Goal: Task Accomplishment & Management: Use online tool/utility

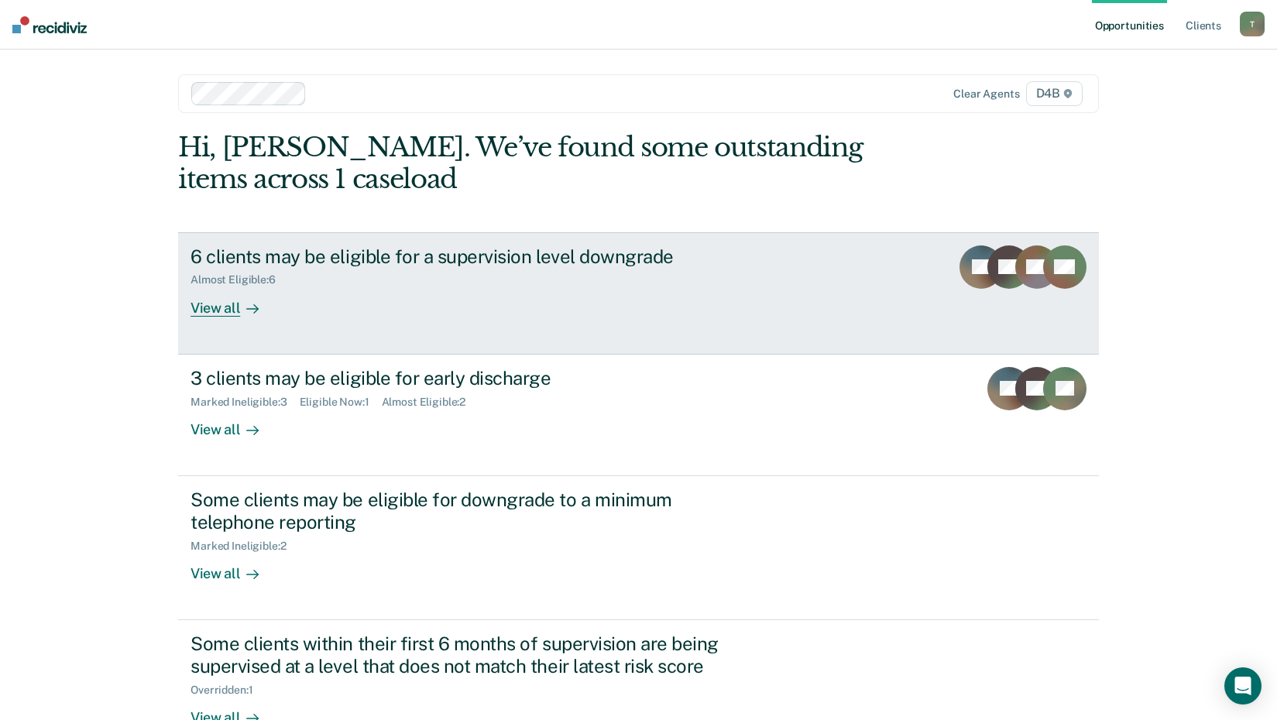
click at [229, 295] on div "View all" at bounding box center [233, 301] width 87 height 30
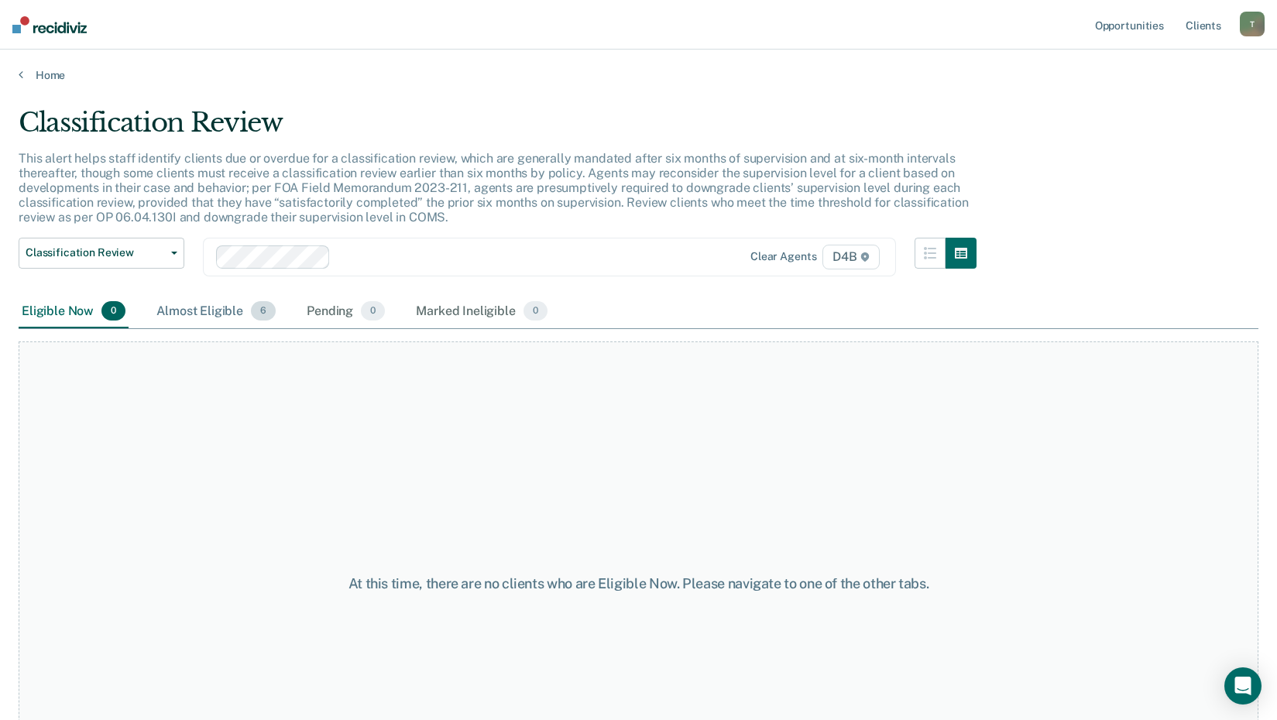
click at [222, 318] on div "Almost Eligible 6" at bounding box center [215, 312] width 125 height 34
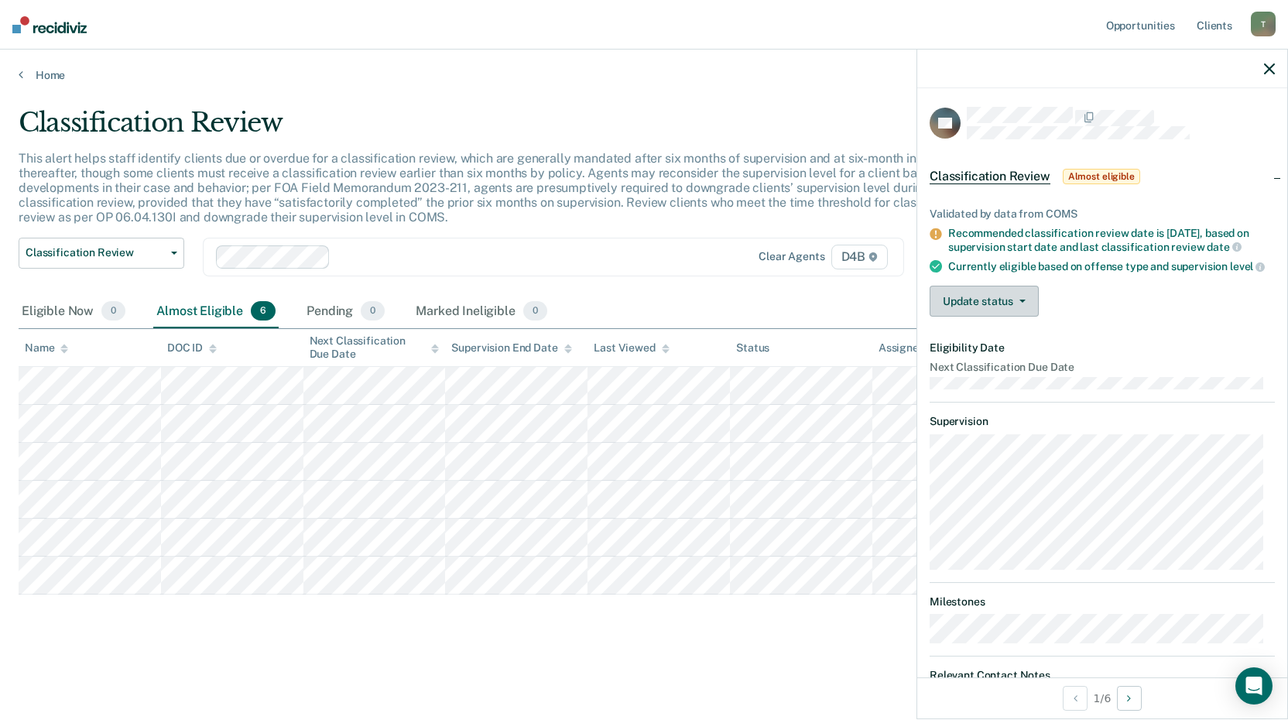
click at [1009, 314] on button "Update status" at bounding box center [984, 301] width 109 height 31
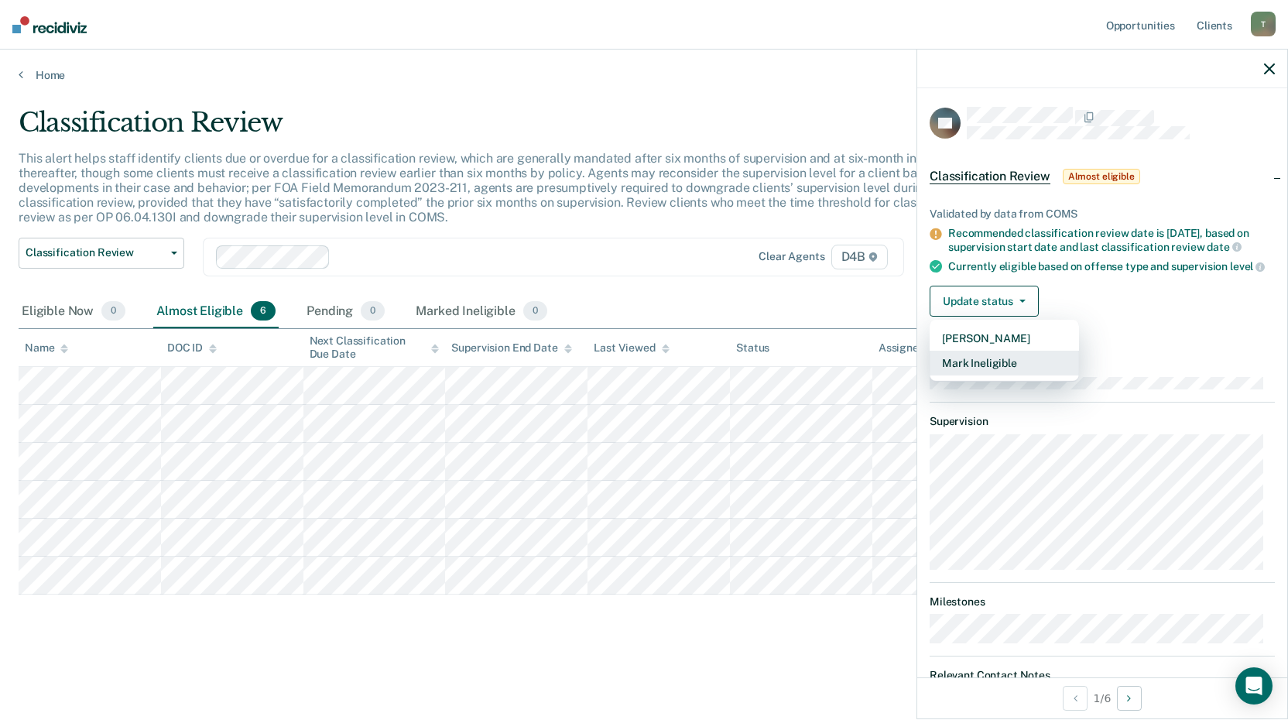
click at [1007, 376] on button "Mark Ineligible" at bounding box center [1004, 363] width 149 height 25
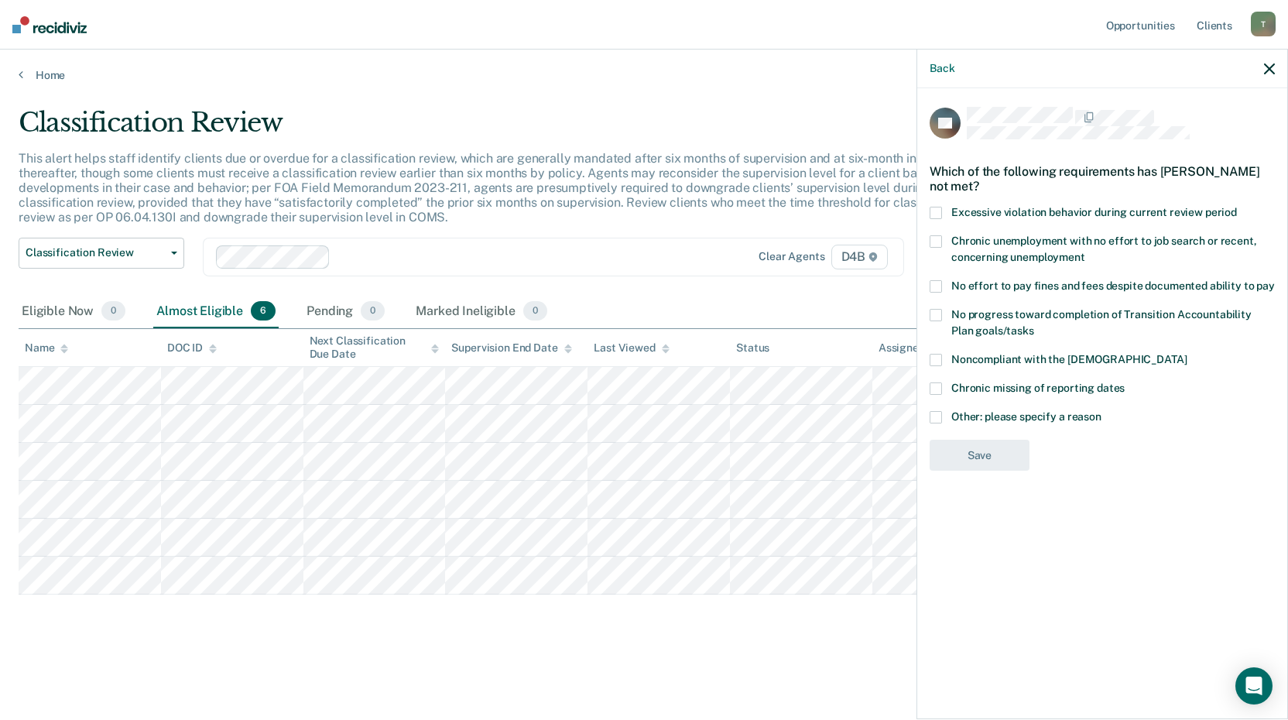
click at [934, 414] on span at bounding box center [936, 417] width 12 height 12
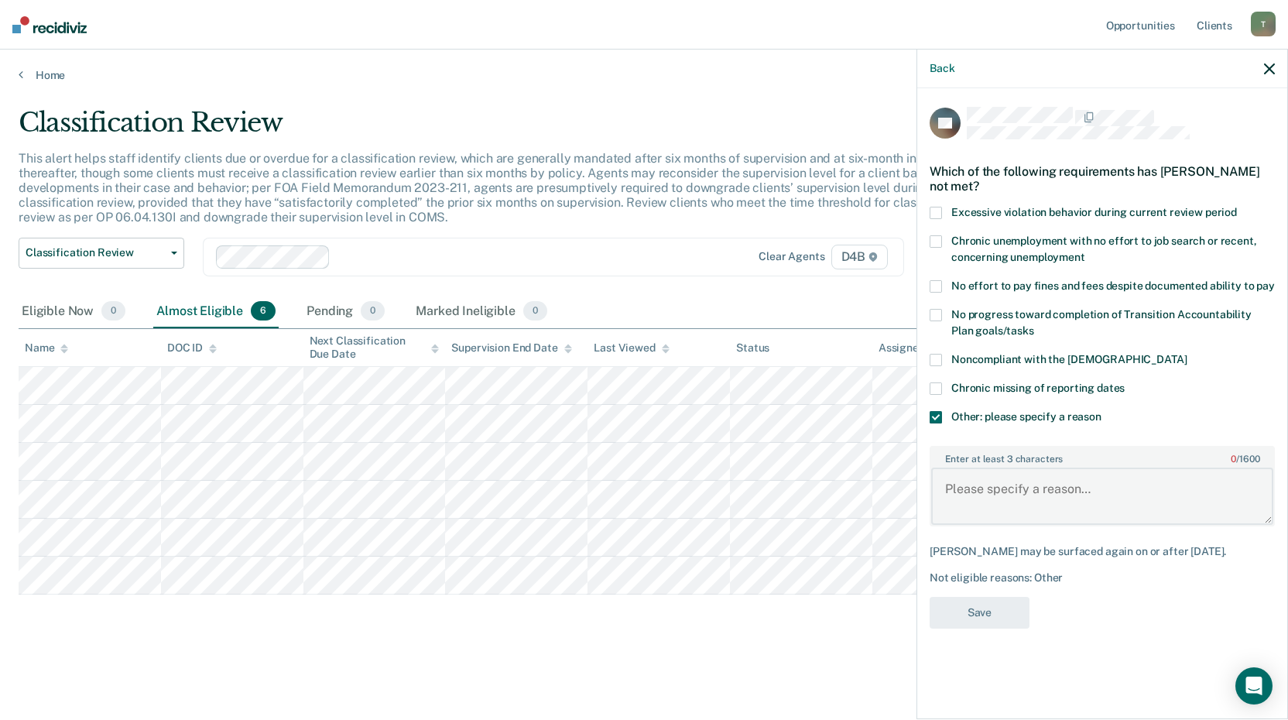
click at [963, 475] on textarea "Enter at least 3 characters 0 / 1600" at bounding box center [1102, 496] width 342 height 57
type textarea "Still owes a large amount on cs arrearages."
click at [971, 619] on button "Save" at bounding box center [980, 613] width 100 height 32
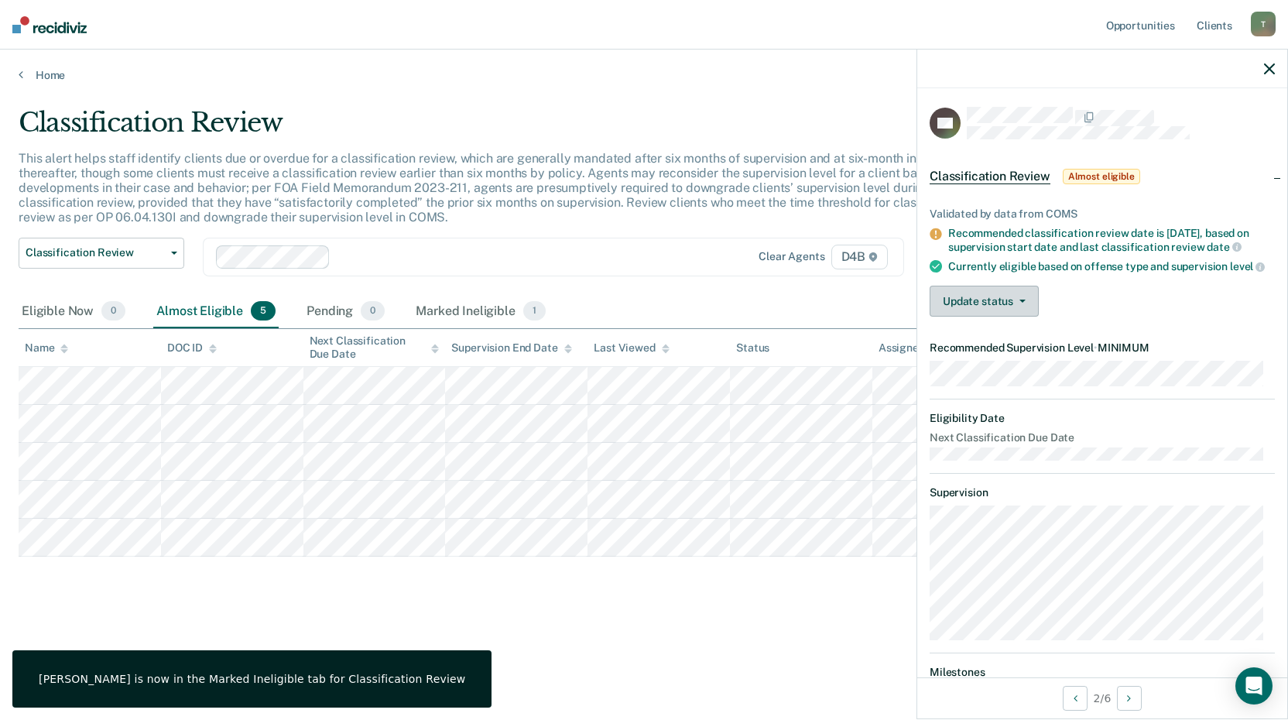
click at [972, 314] on button "Update status" at bounding box center [984, 301] width 109 height 31
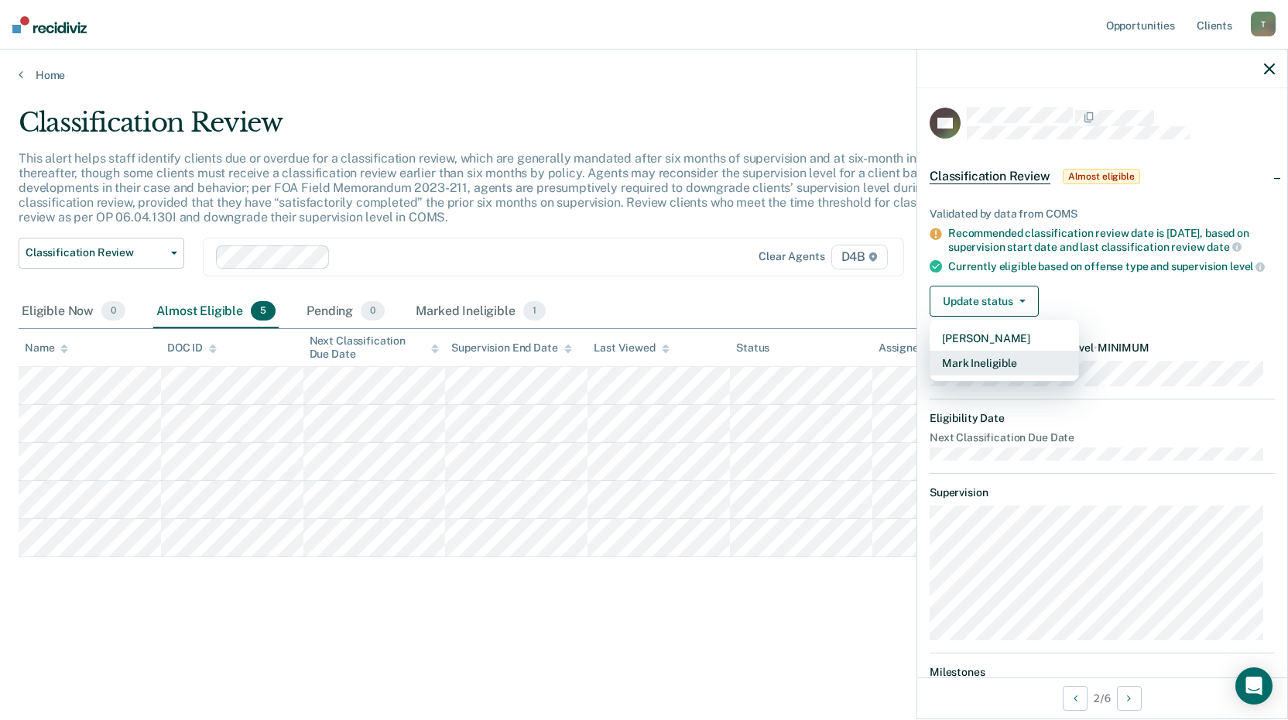
click at [982, 372] on button "Mark Ineligible" at bounding box center [1004, 363] width 149 height 25
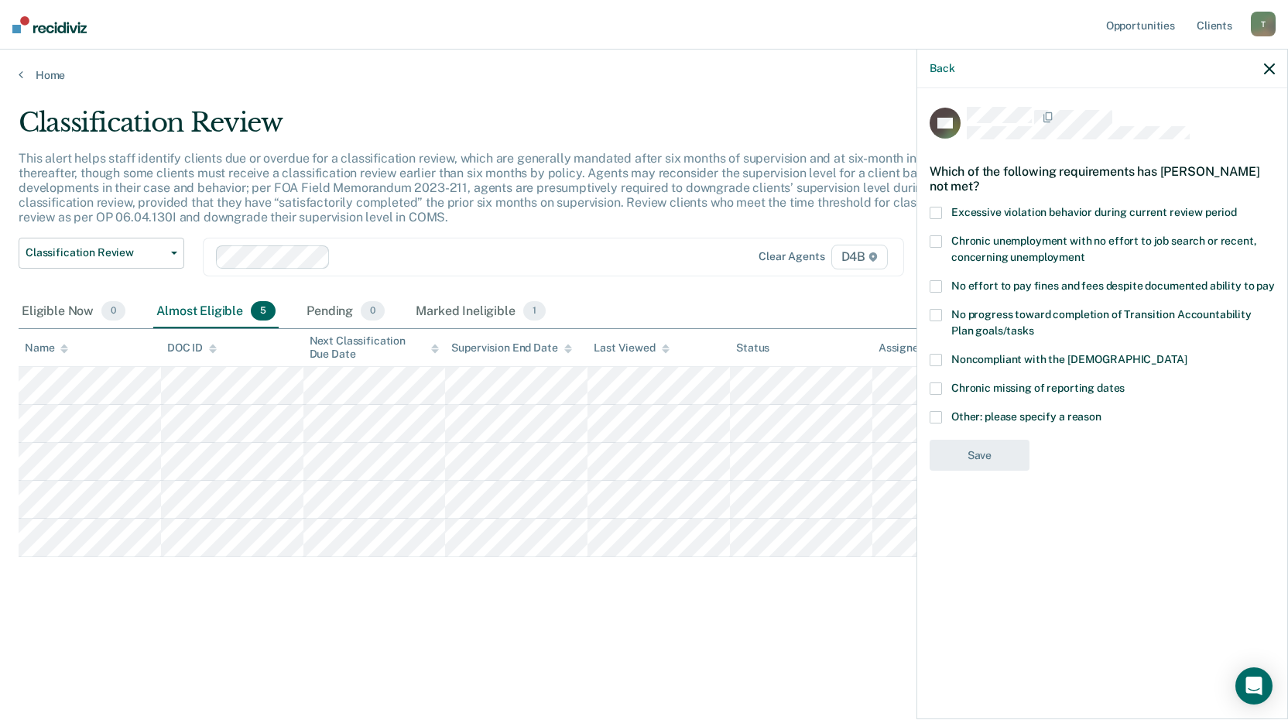
drag, startPoint x: 936, startPoint y: 338, endPoint x: 945, endPoint y: 352, distance: 17.4
click at [937, 354] on span at bounding box center [936, 360] width 12 height 12
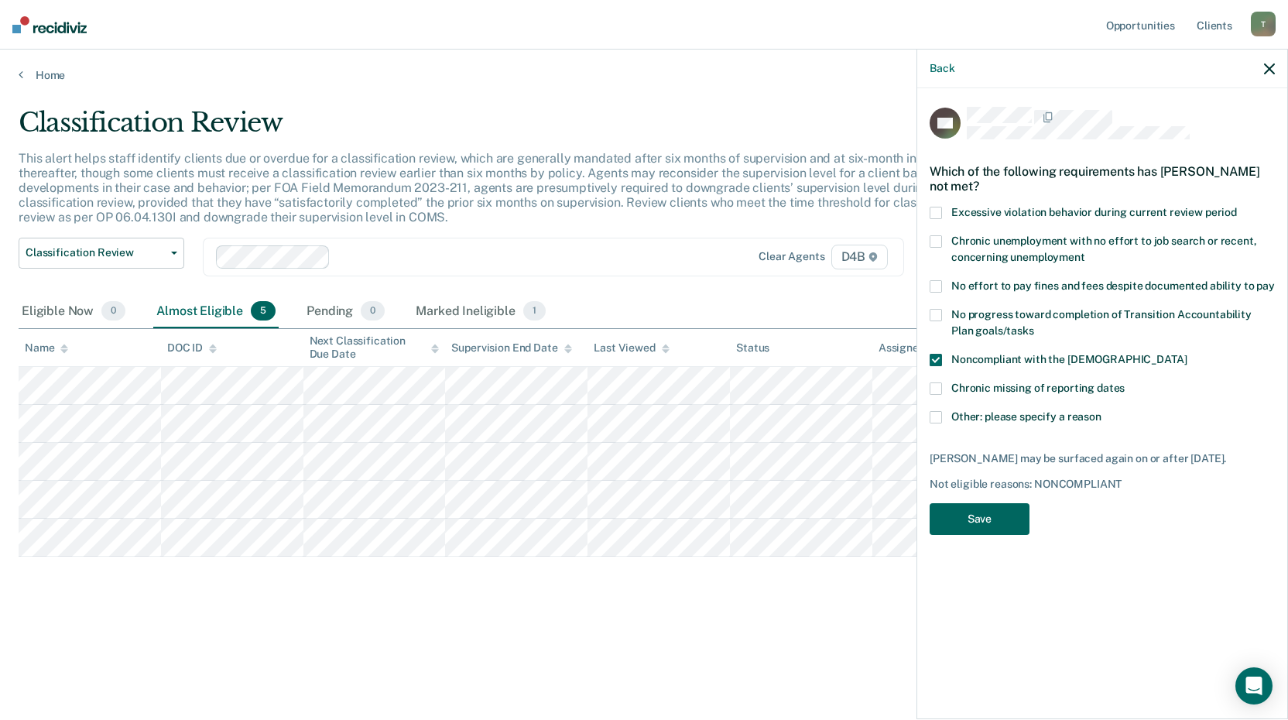
drag, startPoint x: 988, startPoint y: 500, endPoint x: 930, endPoint y: 338, distance: 171.9
click at [930, 338] on div "NK Which of the following requirements has [PERSON_NAME] not met? Excessive vio…" at bounding box center [1102, 325] width 345 height 437
click at [931, 354] on span at bounding box center [936, 360] width 12 height 12
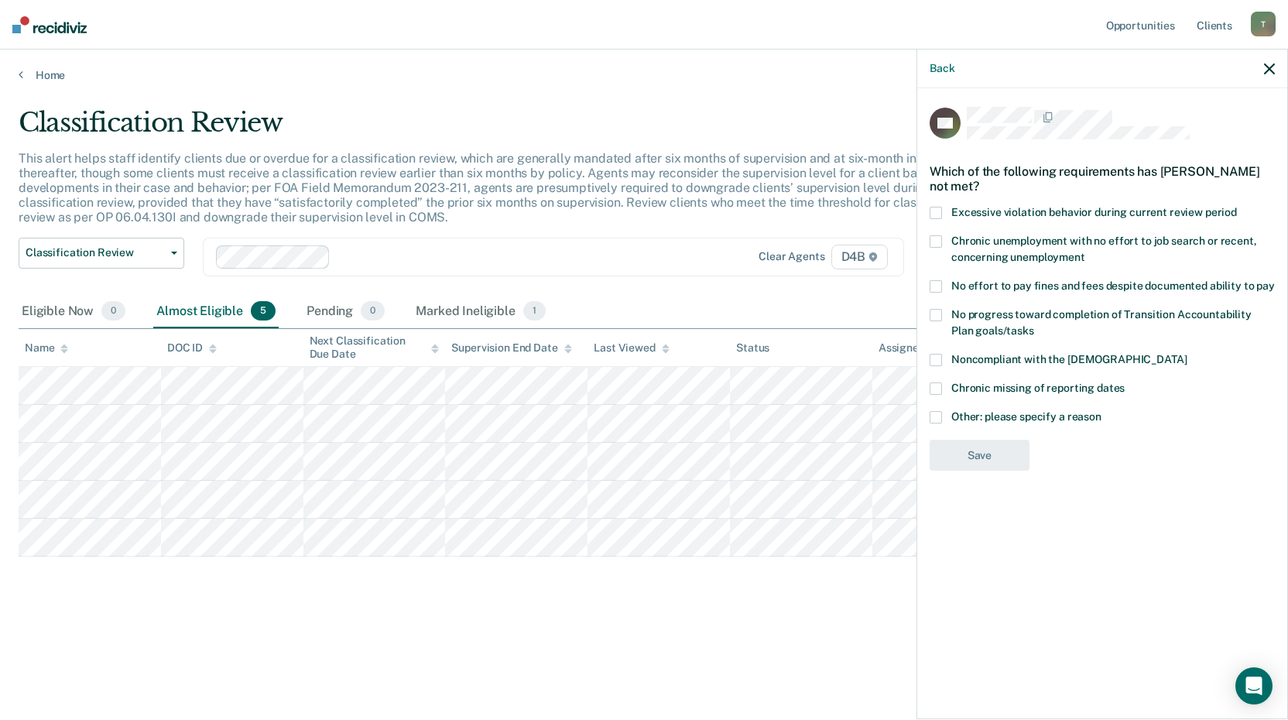
click at [934, 309] on span at bounding box center [936, 315] width 12 height 12
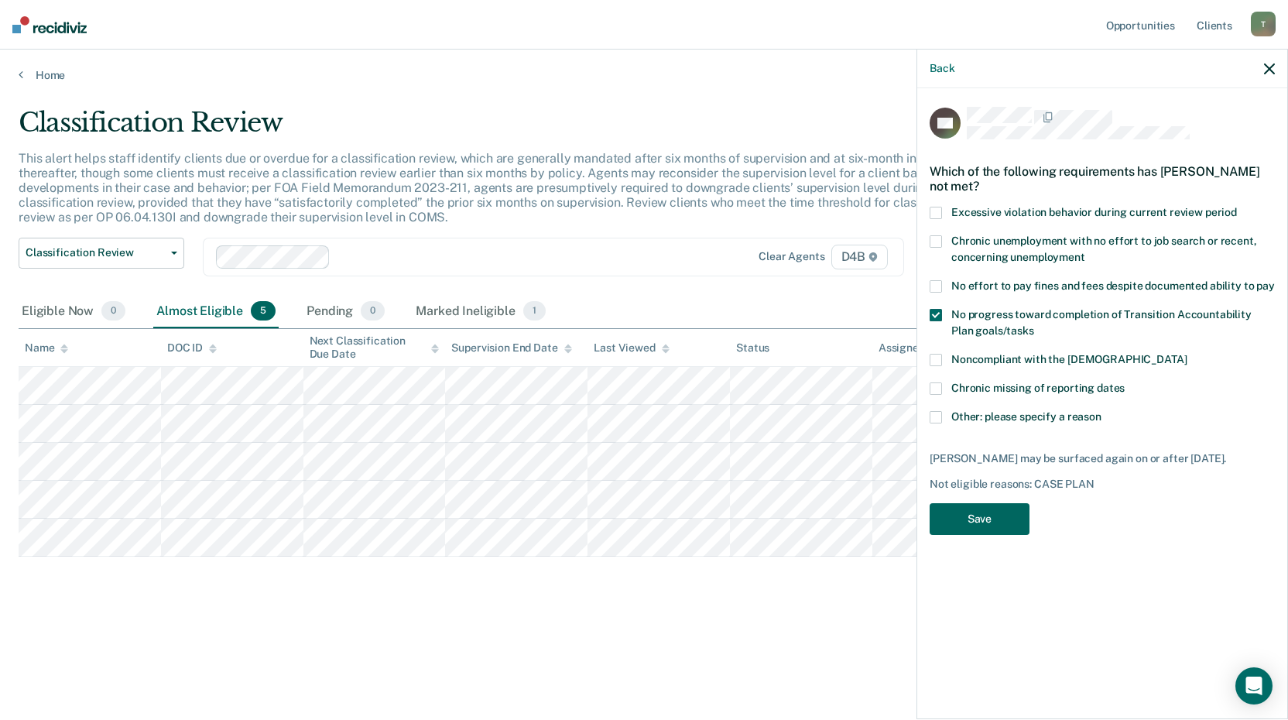
drag, startPoint x: 986, startPoint y: 496, endPoint x: 946, endPoint y: 489, distance: 41.0
click at [985, 503] on button "Save" at bounding box center [980, 519] width 100 height 32
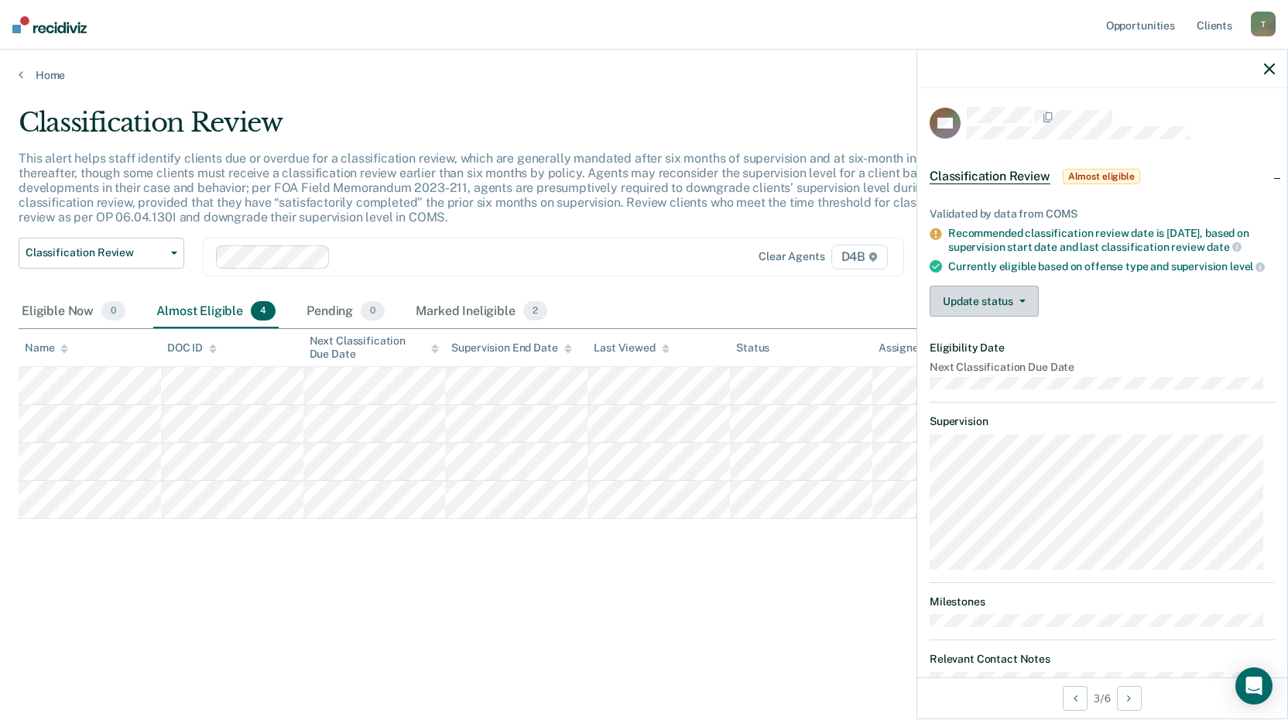
click at [1013, 314] on button "Update status" at bounding box center [984, 301] width 109 height 31
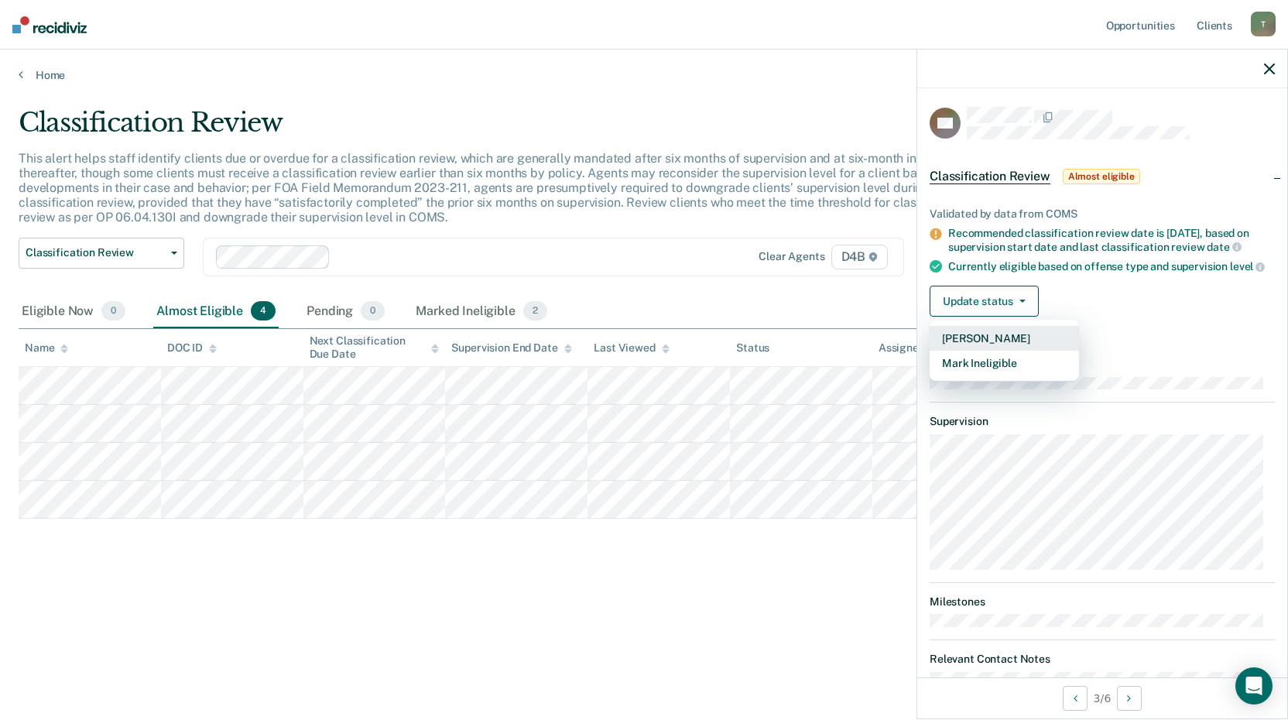
click at [988, 351] on button "[PERSON_NAME]" at bounding box center [1004, 338] width 149 height 25
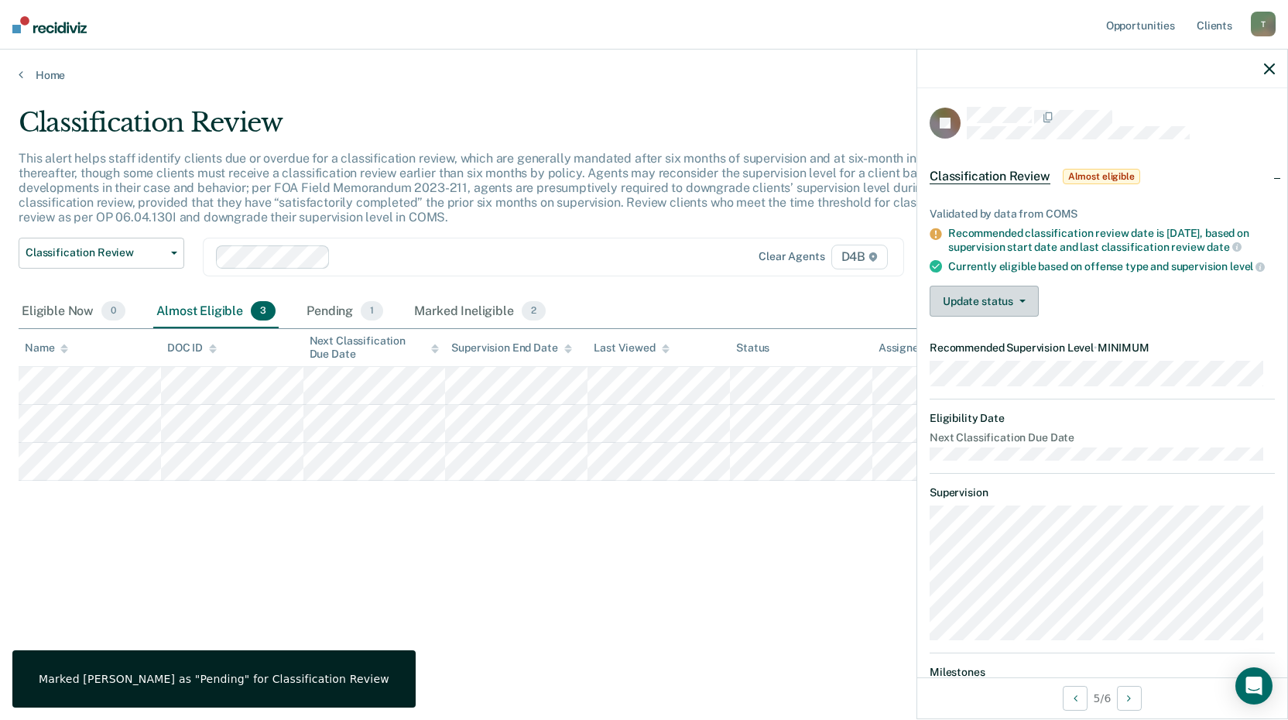
click at [983, 317] on button "Update status" at bounding box center [984, 301] width 109 height 31
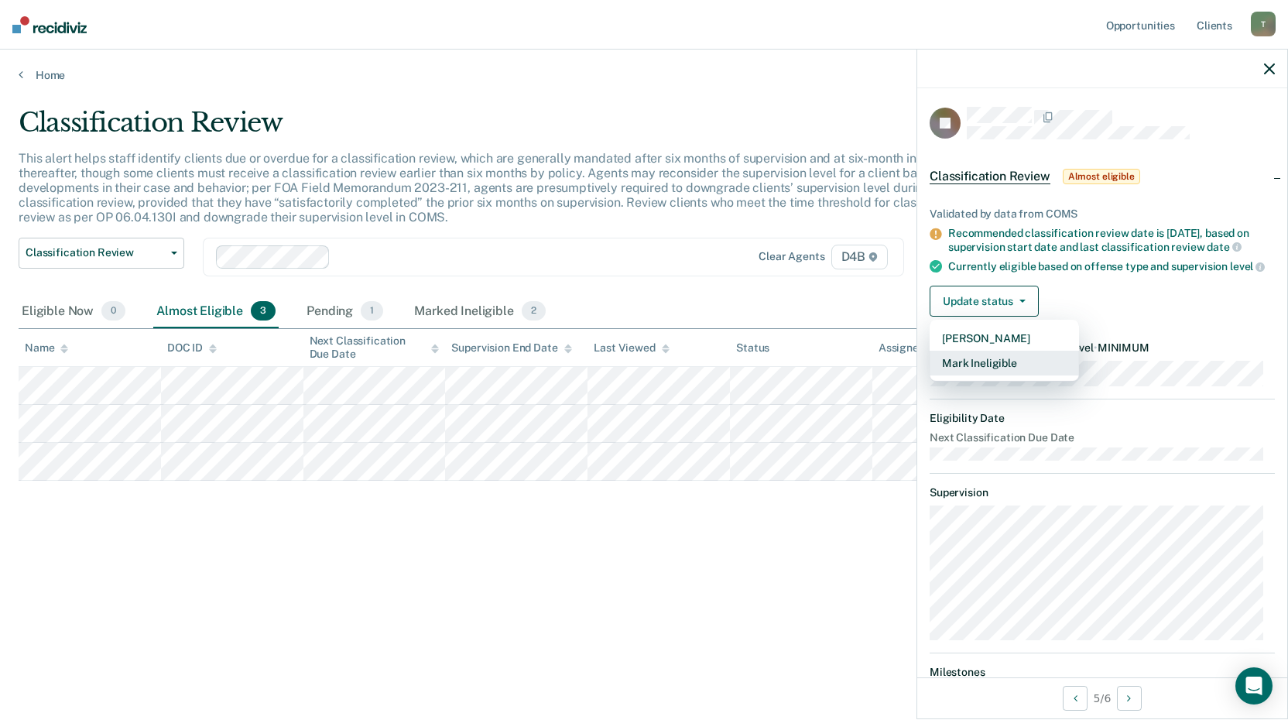
click at [992, 376] on button "Mark Ineligible" at bounding box center [1004, 363] width 149 height 25
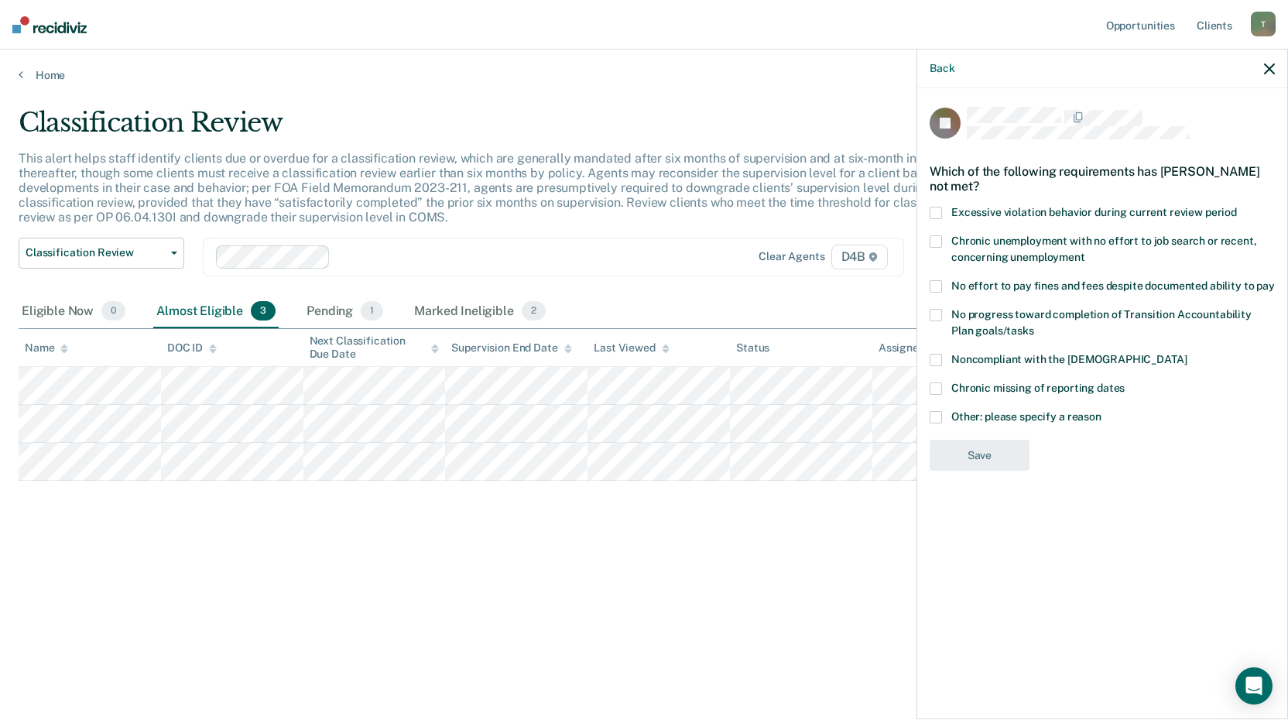
click at [932, 238] on span at bounding box center [936, 241] width 12 height 12
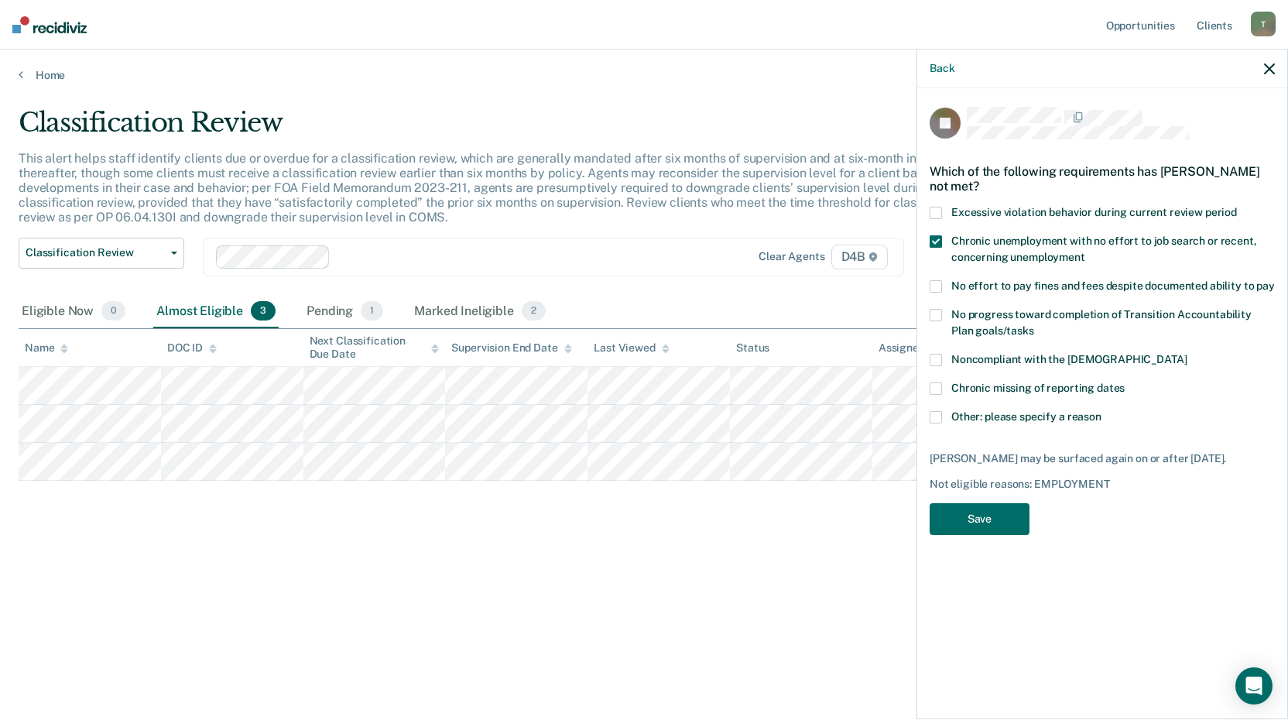
click at [941, 311] on span at bounding box center [936, 315] width 12 height 12
click at [995, 518] on button "Save" at bounding box center [980, 519] width 100 height 32
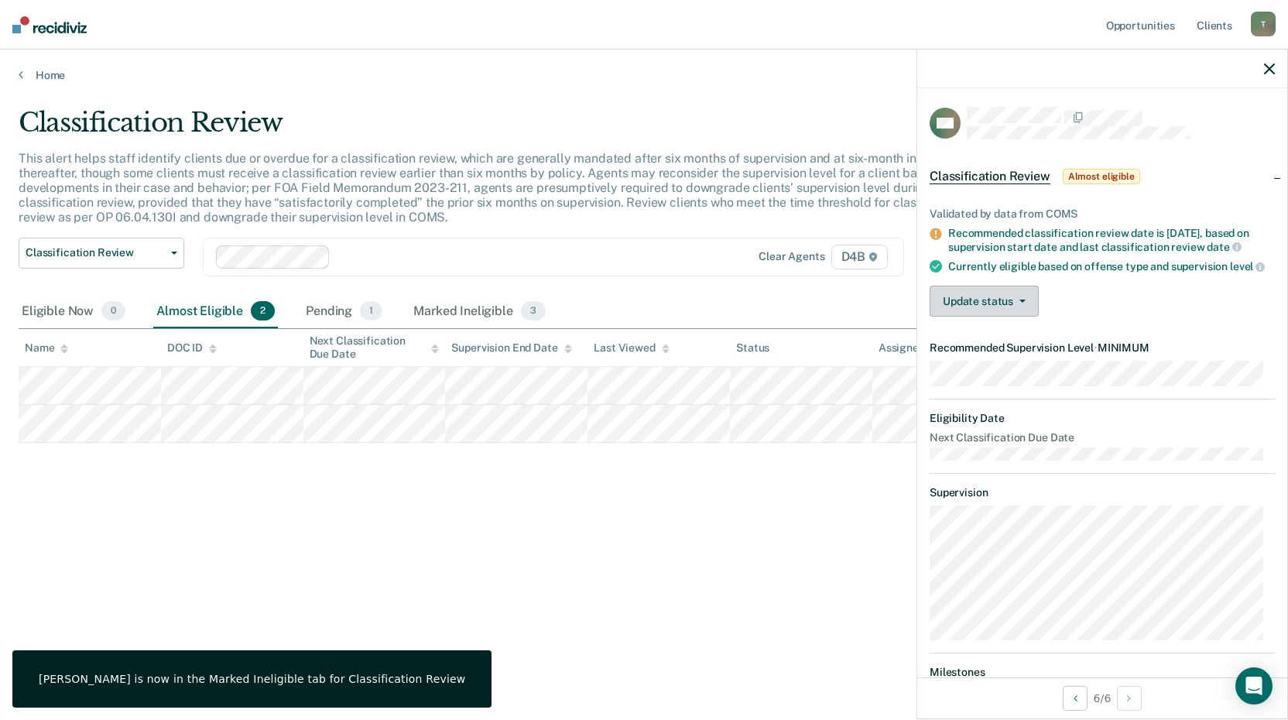
click at [972, 317] on button "Update status" at bounding box center [984, 301] width 109 height 31
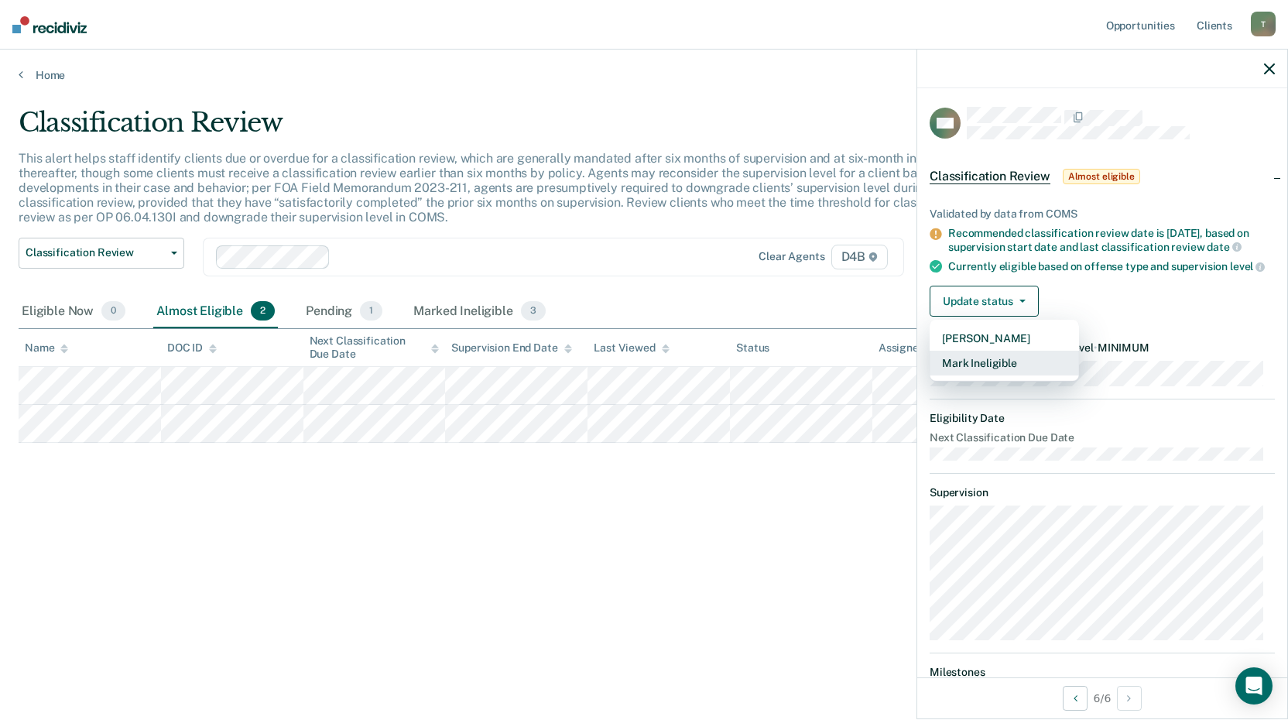
click at [978, 376] on button "Mark Ineligible" at bounding box center [1004, 363] width 149 height 25
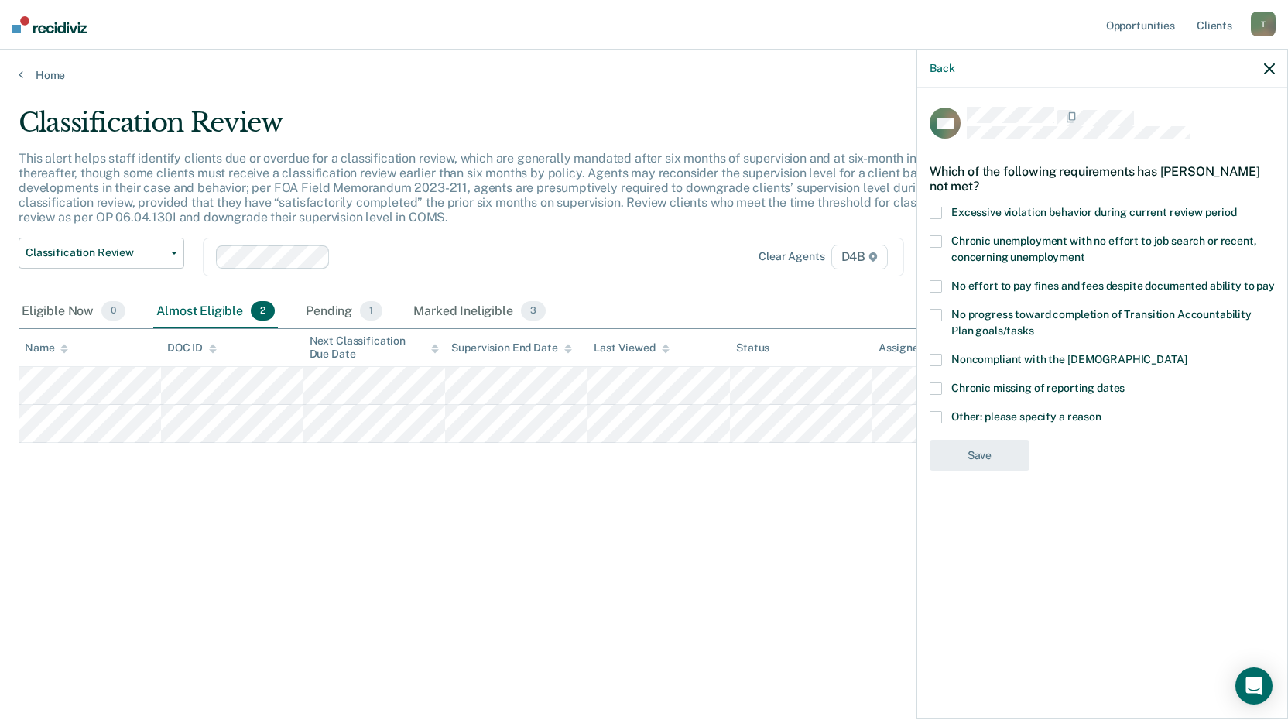
click at [937, 310] on span at bounding box center [936, 315] width 12 height 12
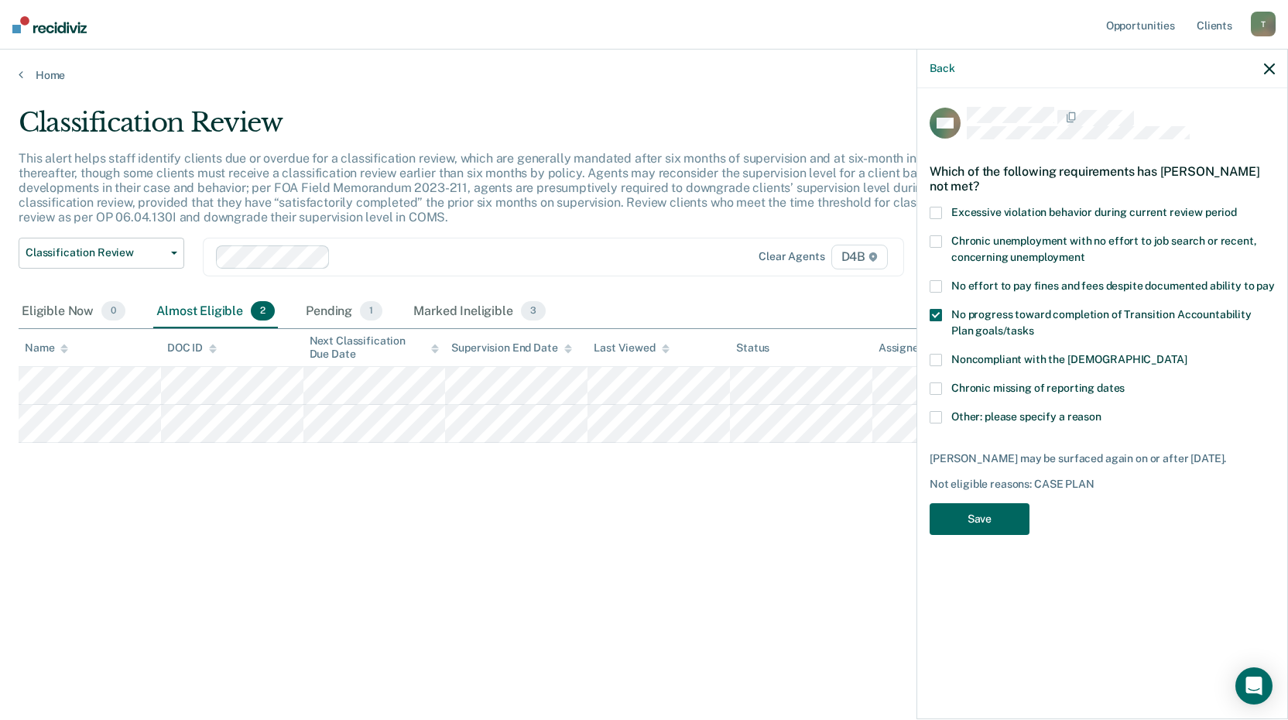
click at [993, 513] on button "Save" at bounding box center [980, 519] width 100 height 32
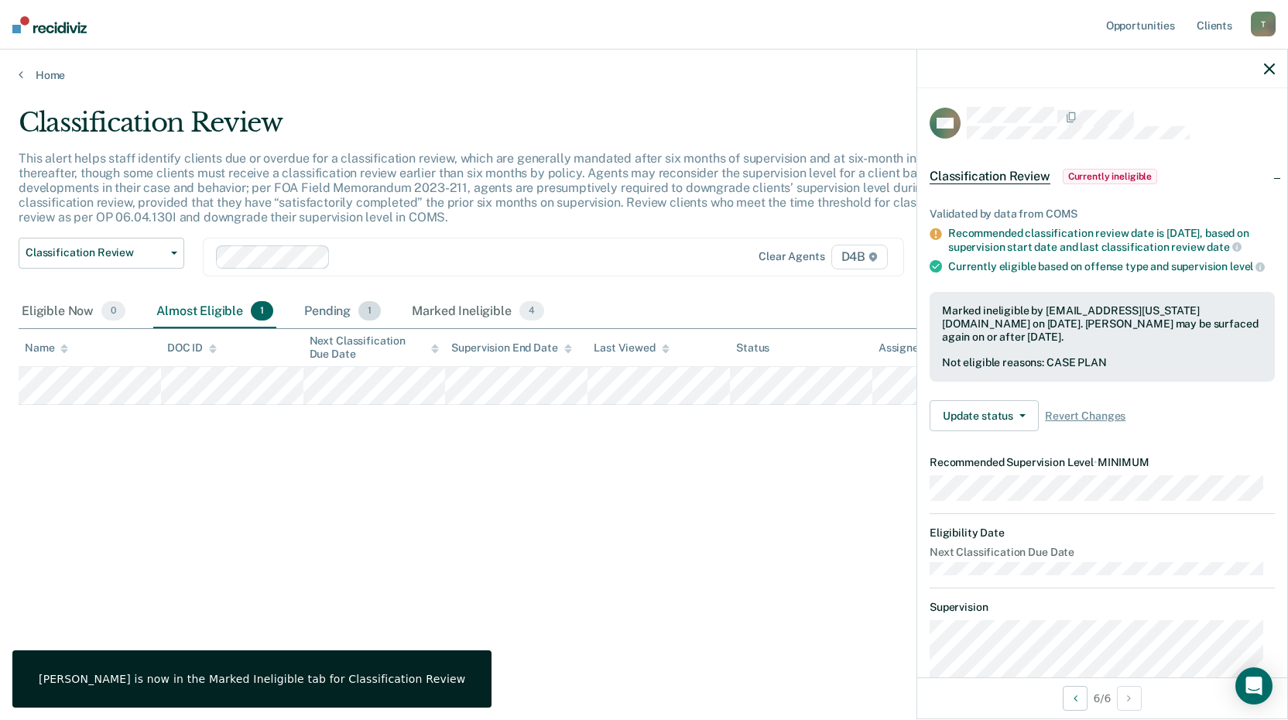
click at [337, 308] on div "Pending 1" at bounding box center [342, 312] width 83 height 34
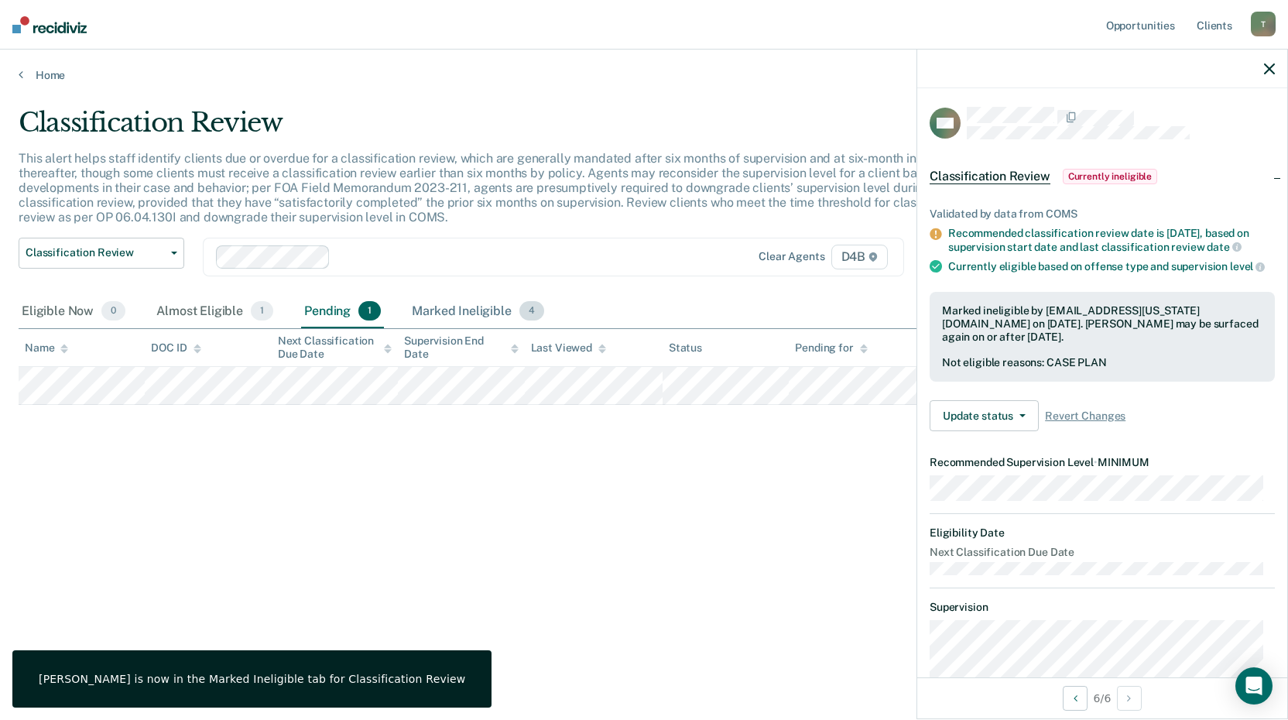
click at [448, 305] on div "Marked Ineligible 4" at bounding box center [478, 312] width 139 height 34
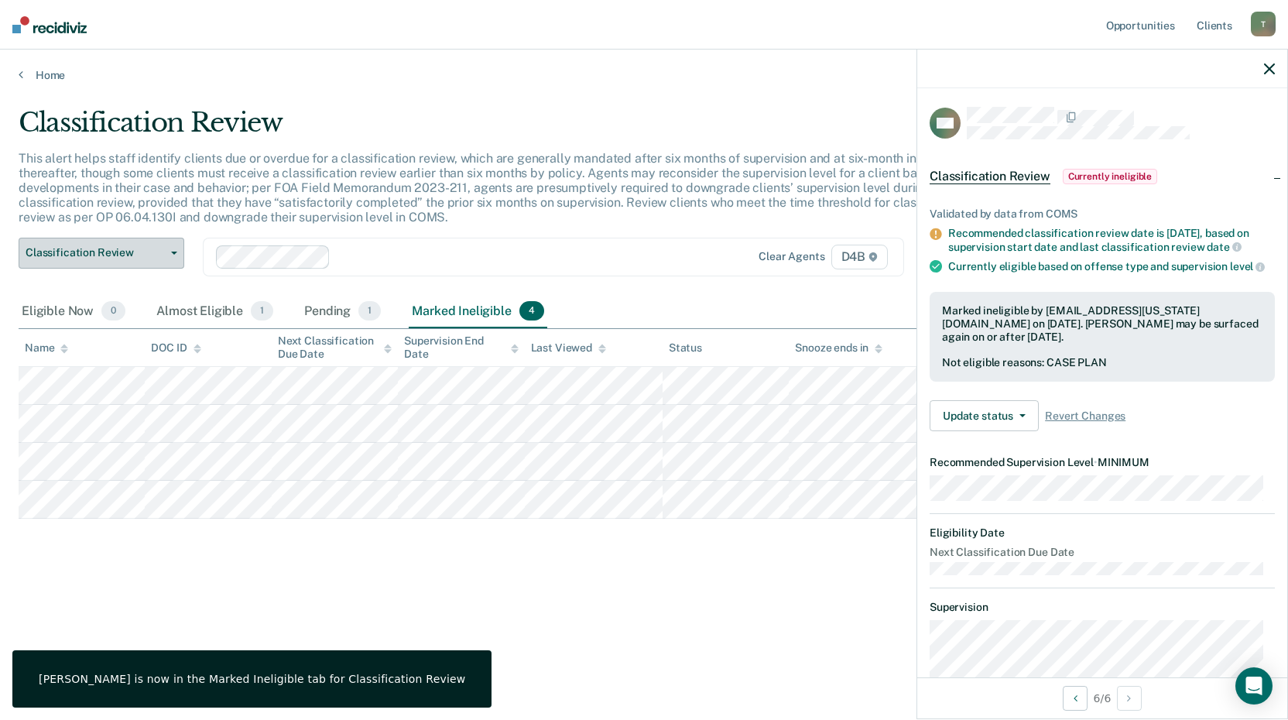
click at [79, 252] on span "Classification Review" at bounding box center [95, 252] width 139 height 13
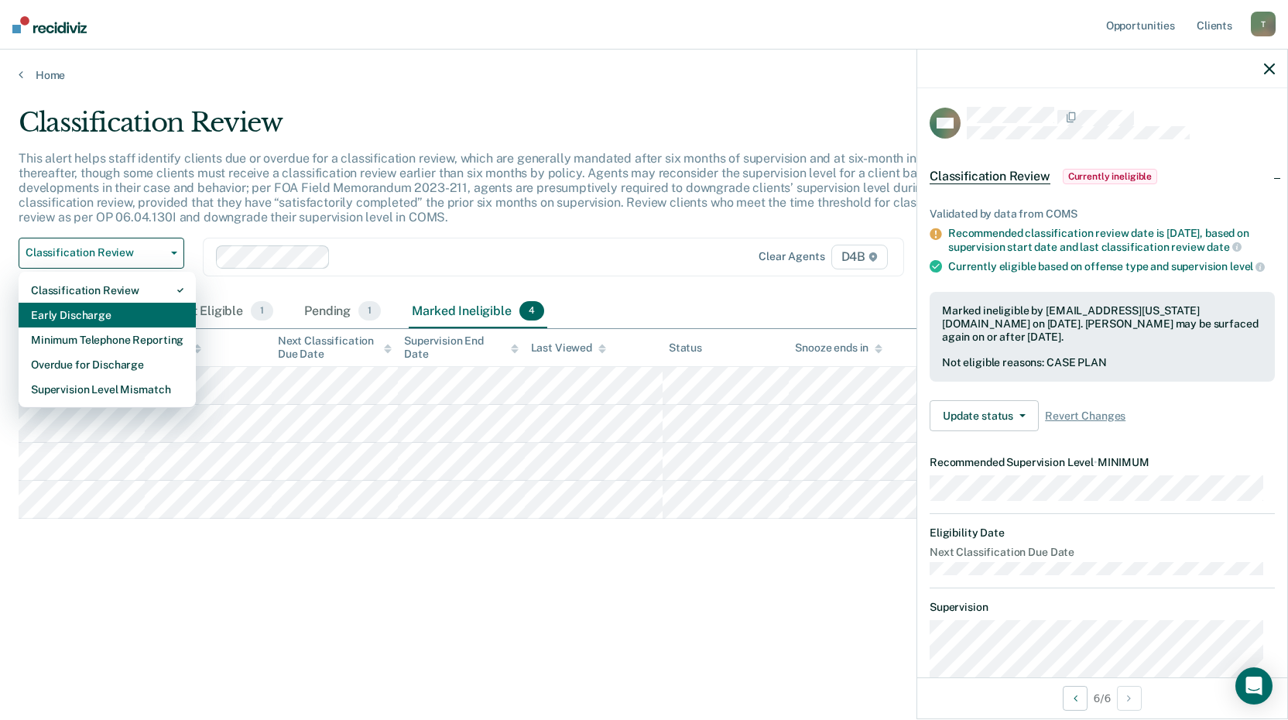
drag, startPoint x: 102, startPoint y: 307, endPoint x: 111, endPoint y: 307, distance: 8.6
click at [104, 307] on div "Early Discharge" at bounding box center [107, 315] width 153 height 25
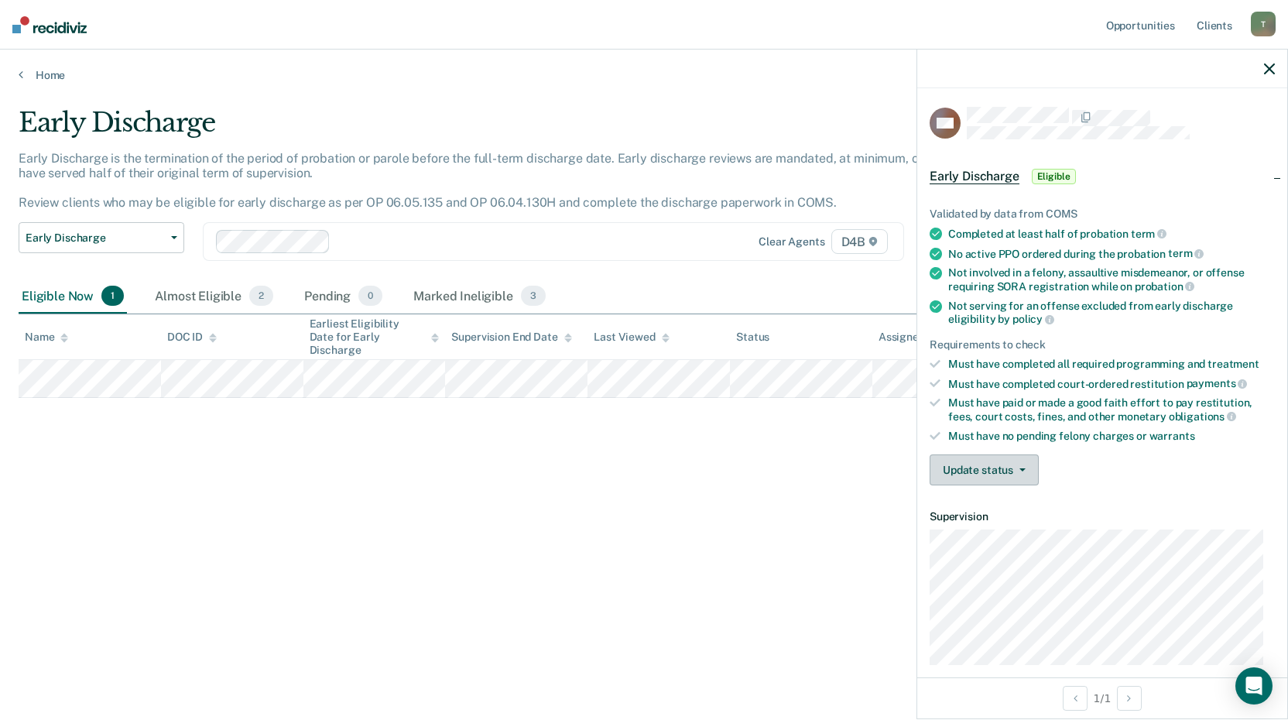
click at [976, 470] on button "Update status" at bounding box center [984, 469] width 109 height 31
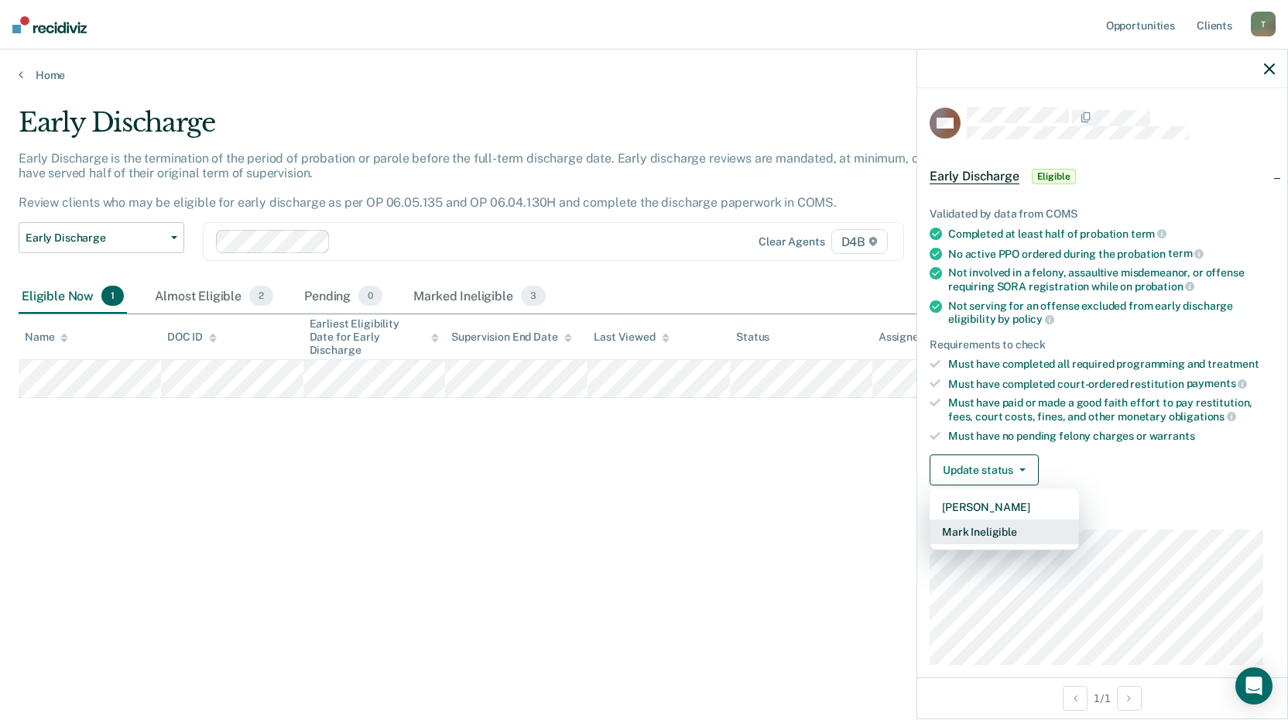
click at [997, 527] on button "Mark Ineligible" at bounding box center [1004, 532] width 149 height 25
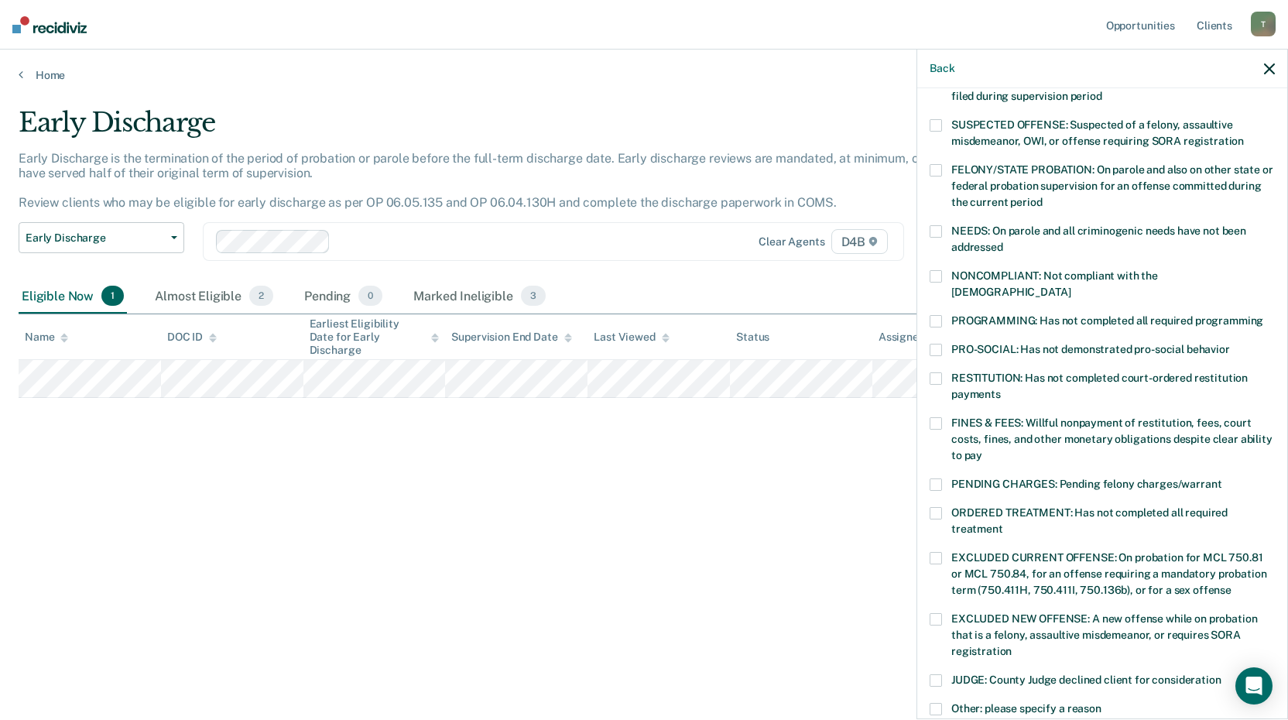
scroll to position [155, 0]
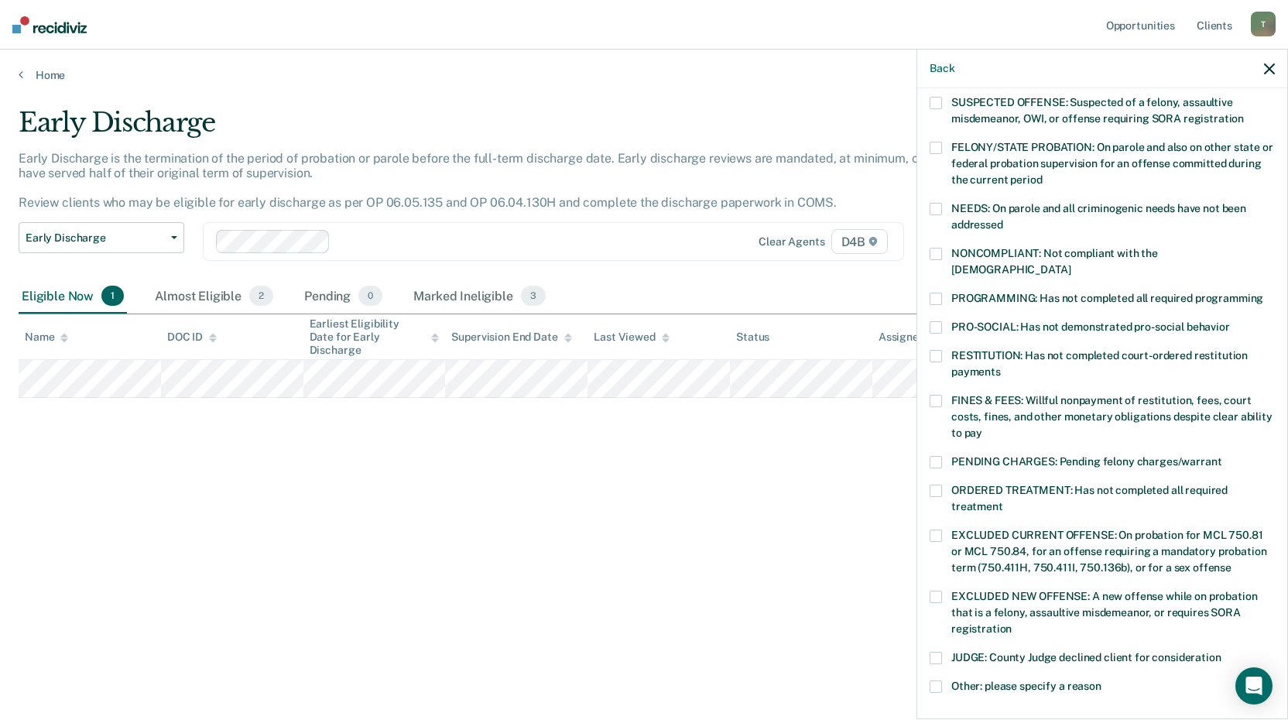
click at [937, 350] on span at bounding box center [936, 356] width 12 height 12
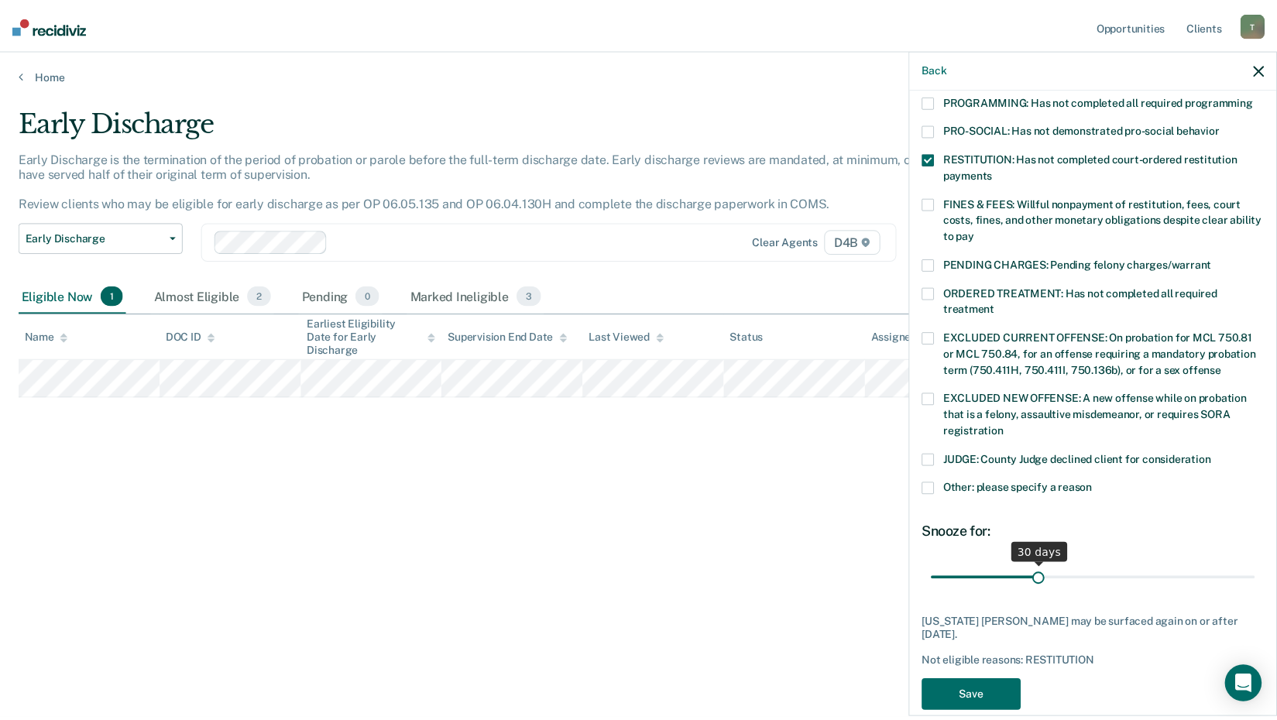
scroll to position [359, 0]
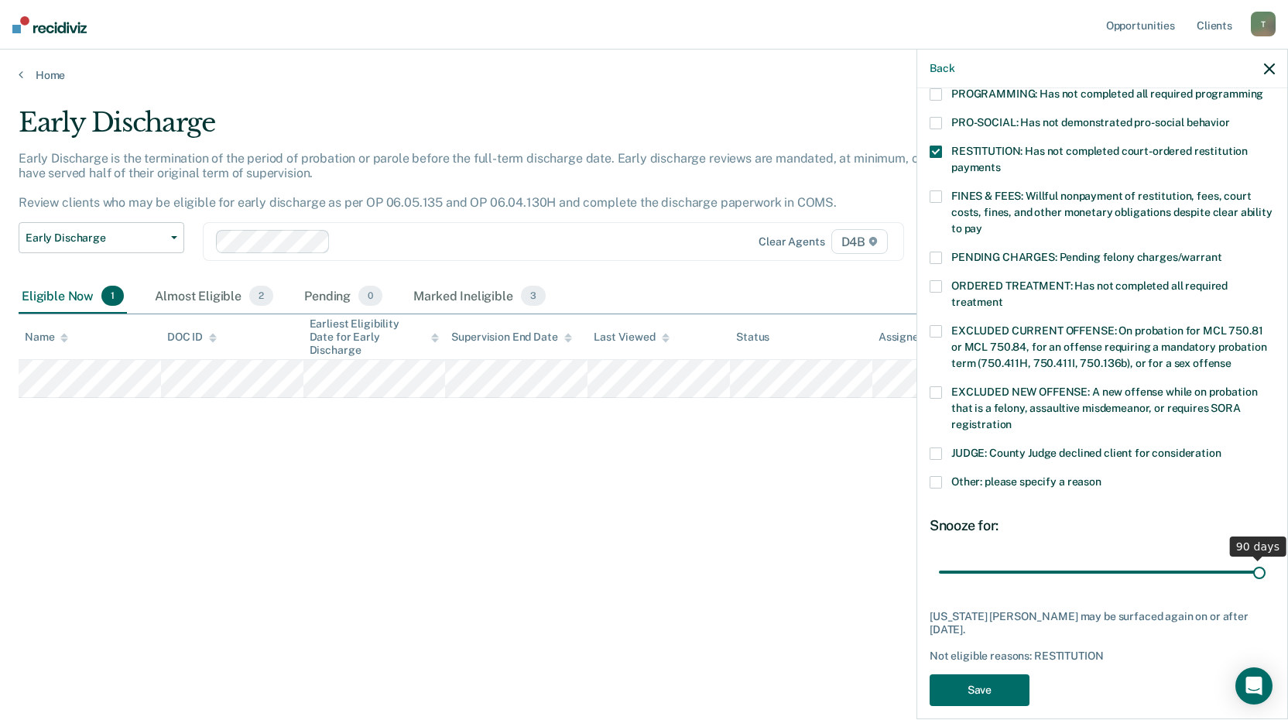
drag, startPoint x: 1045, startPoint y: 551, endPoint x: 1155, endPoint y: 608, distance: 123.6
type input "90"
click at [1266, 558] on input "range" at bounding box center [1102, 571] width 327 height 27
drag, startPoint x: 979, startPoint y: 676, endPoint x: 963, endPoint y: 665, distance: 19.5
click at [975, 674] on button "Save" at bounding box center [980, 690] width 100 height 32
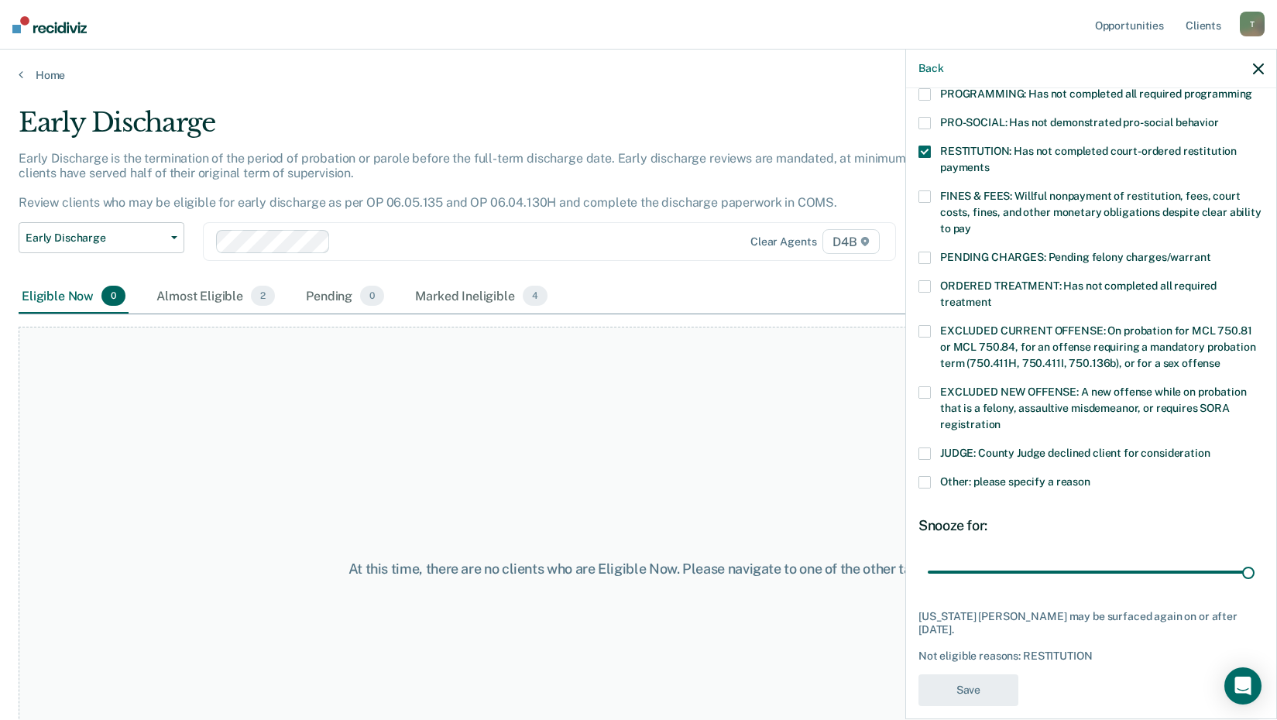
scroll to position [262, 0]
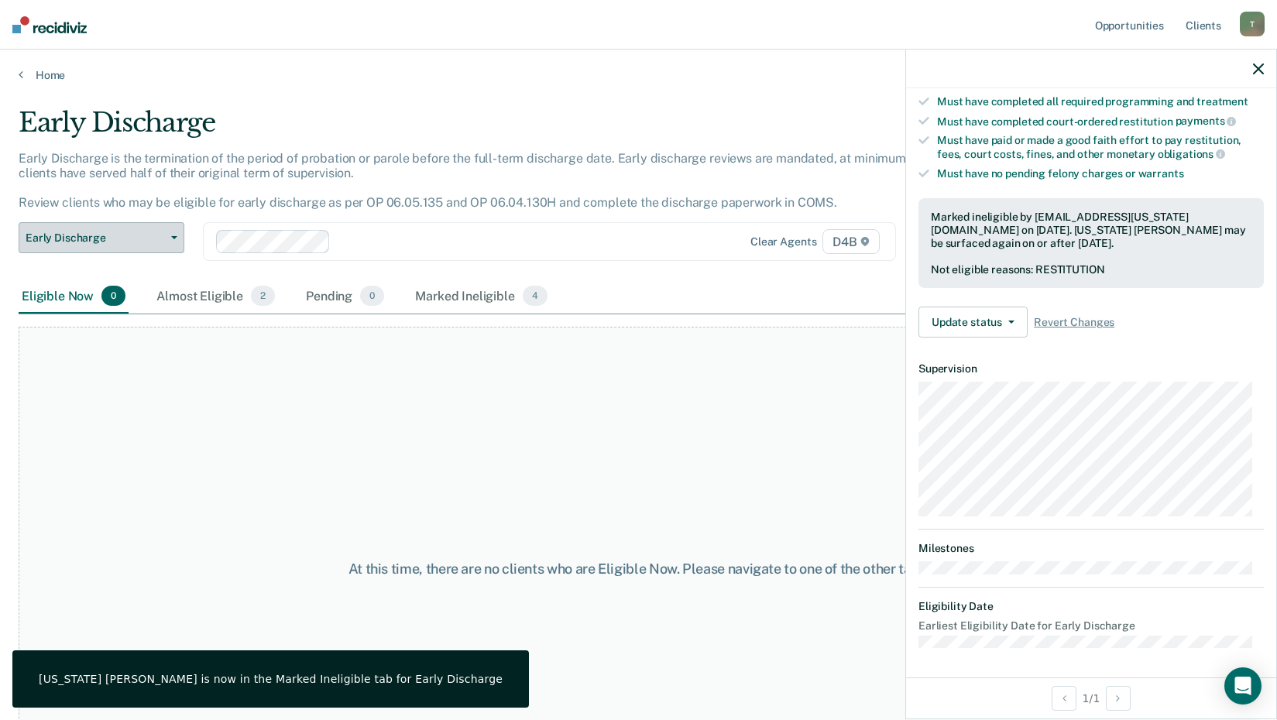
click at [149, 239] on span "Early Discharge" at bounding box center [95, 238] width 139 height 13
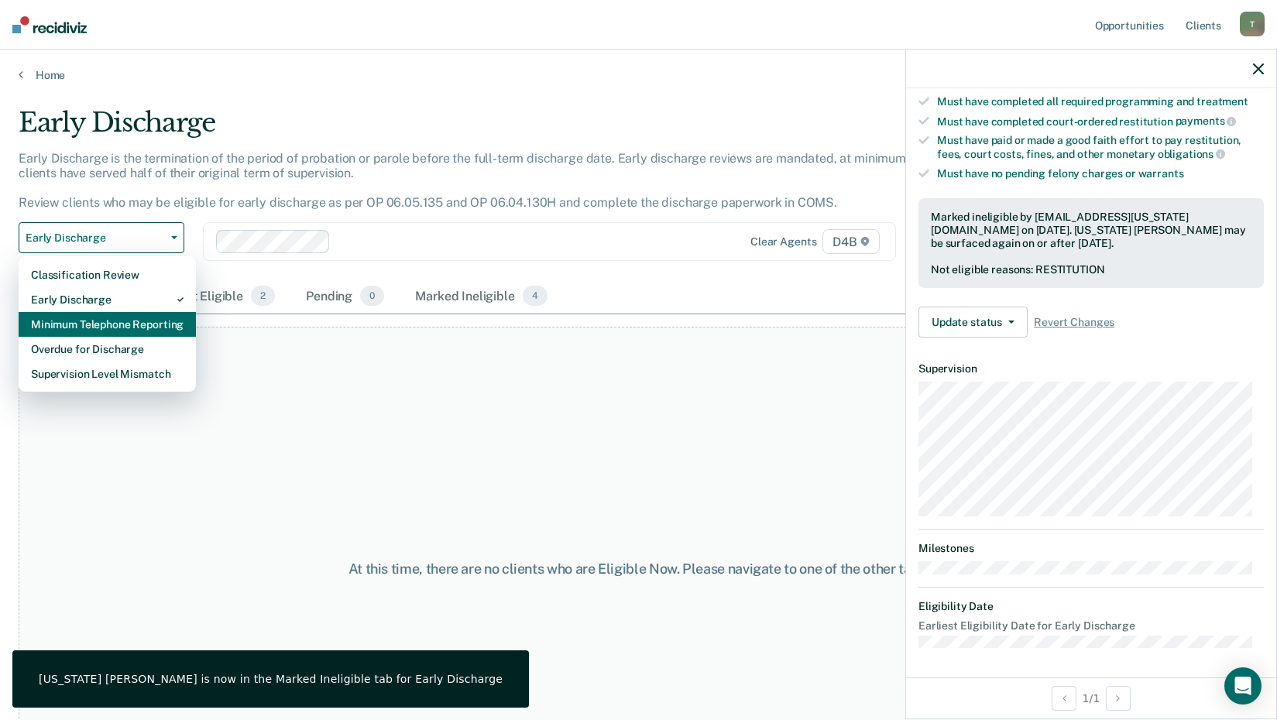
click at [118, 321] on div "Minimum Telephone Reporting" at bounding box center [107, 324] width 153 height 25
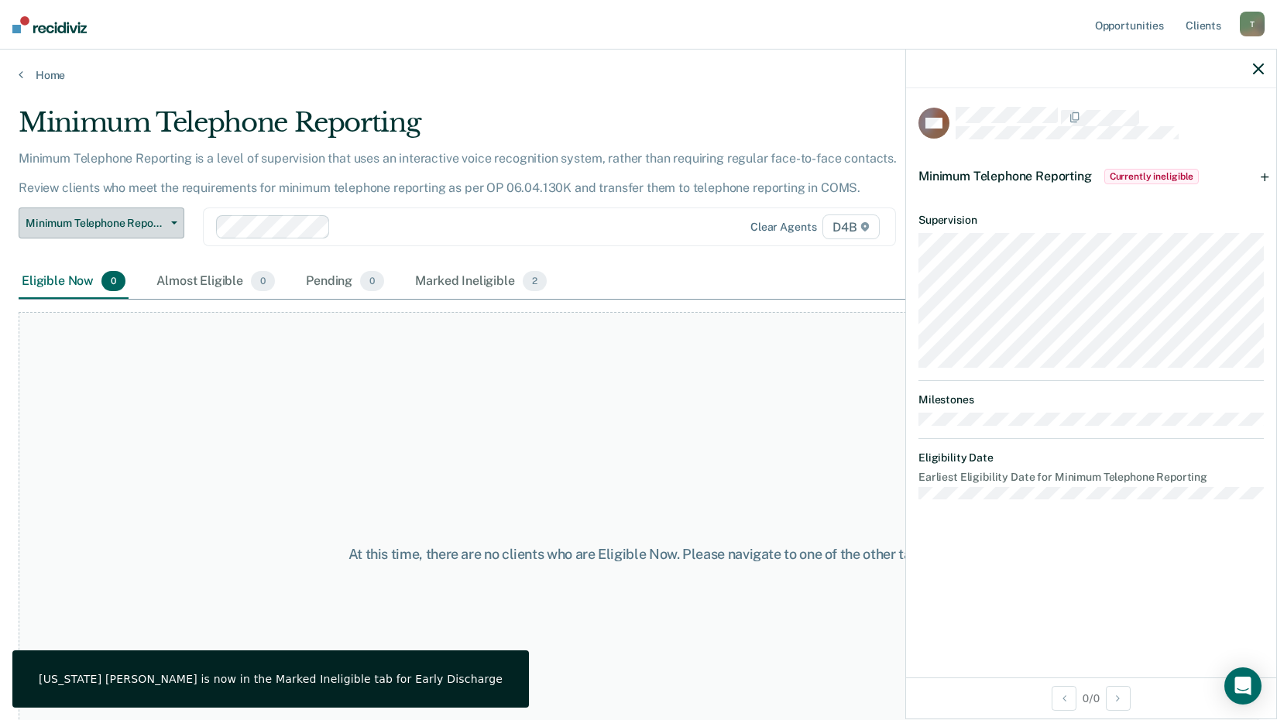
drag, startPoint x: 117, startPoint y: 217, endPoint x: 127, endPoint y: 239, distance: 24.6
click at [118, 218] on span "Minimum Telephone Reporting" at bounding box center [95, 223] width 139 height 13
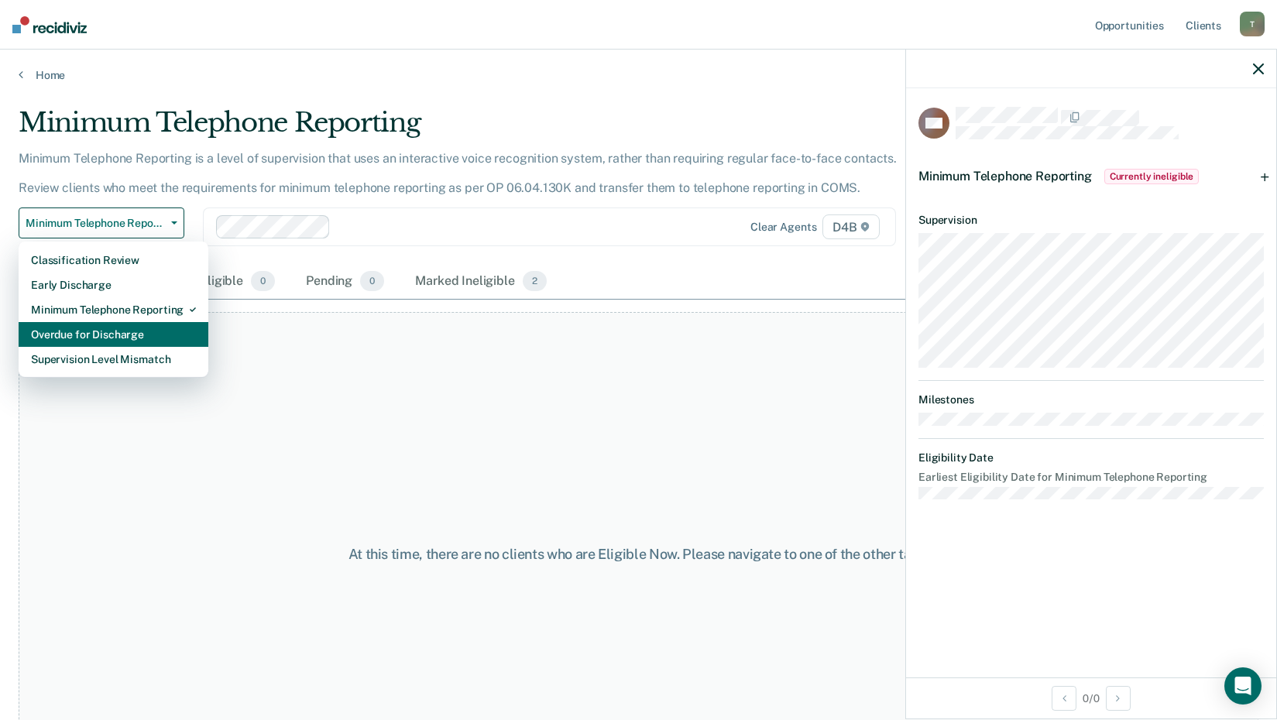
click at [125, 335] on div "Overdue for Discharge" at bounding box center [113, 334] width 165 height 25
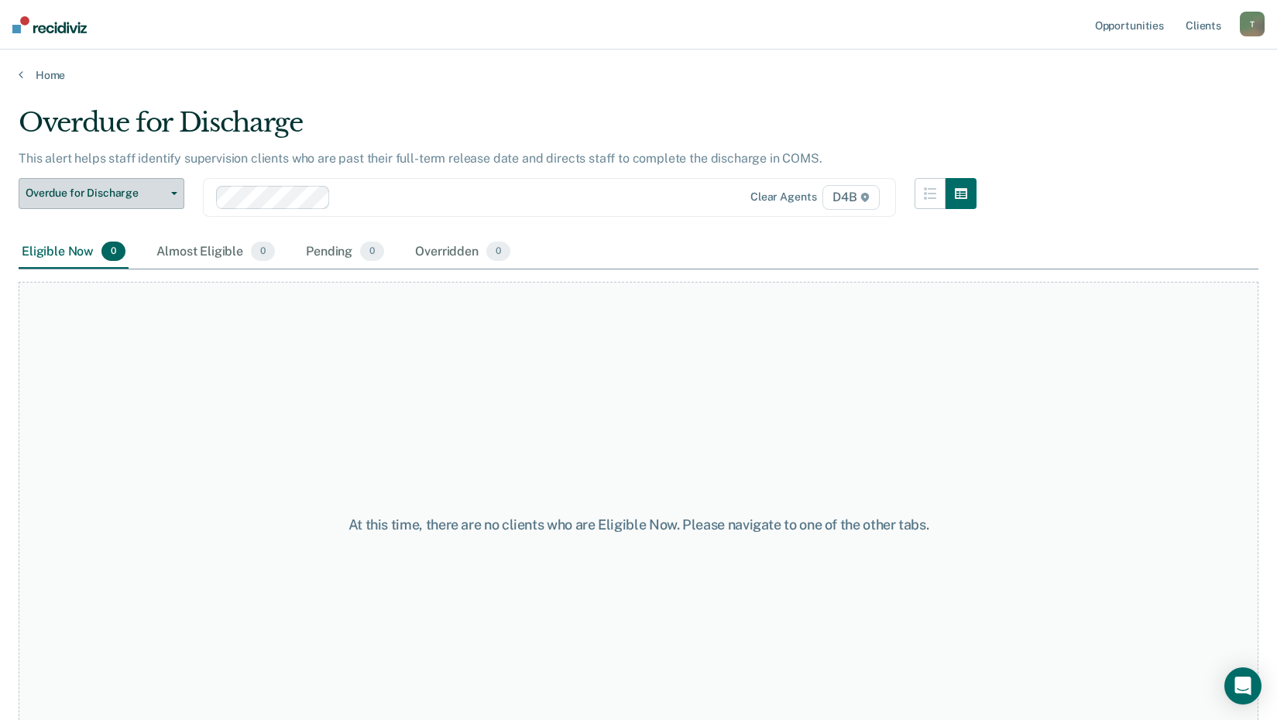
click at [125, 195] on span "Overdue for Discharge" at bounding box center [95, 193] width 139 height 13
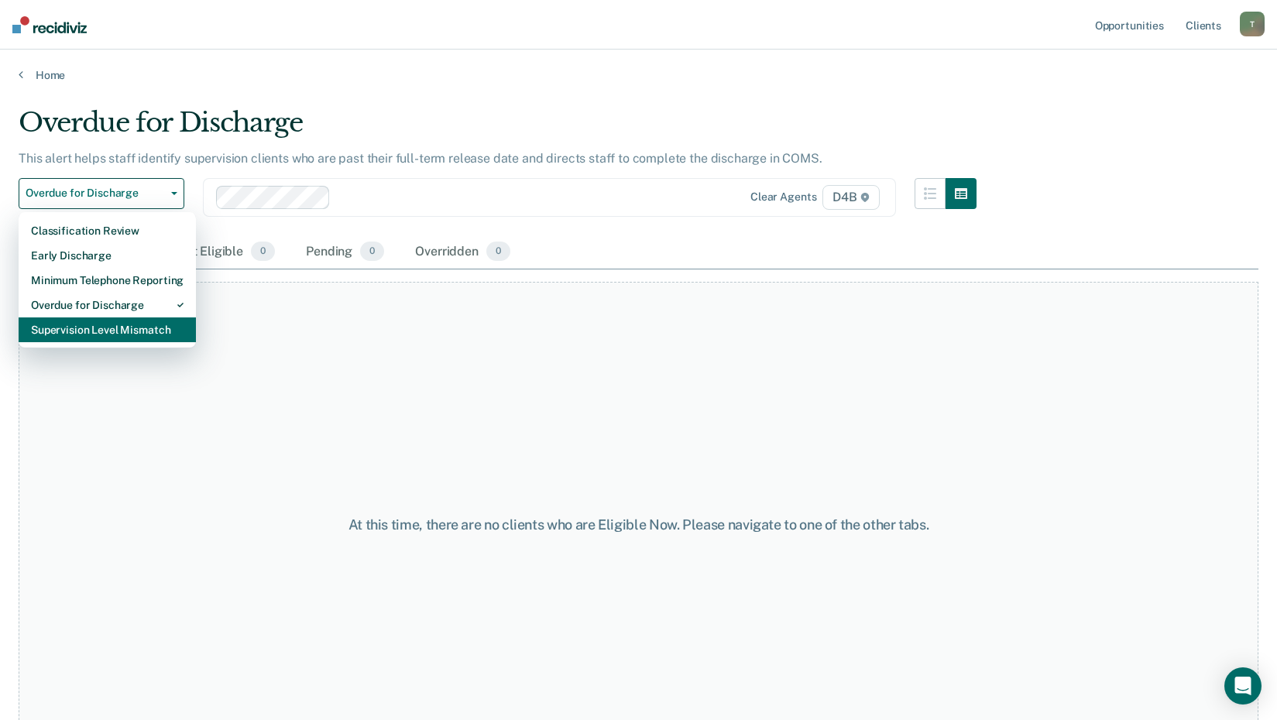
click at [122, 338] on div "Supervision Level Mismatch" at bounding box center [107, 329] width 153 height 25
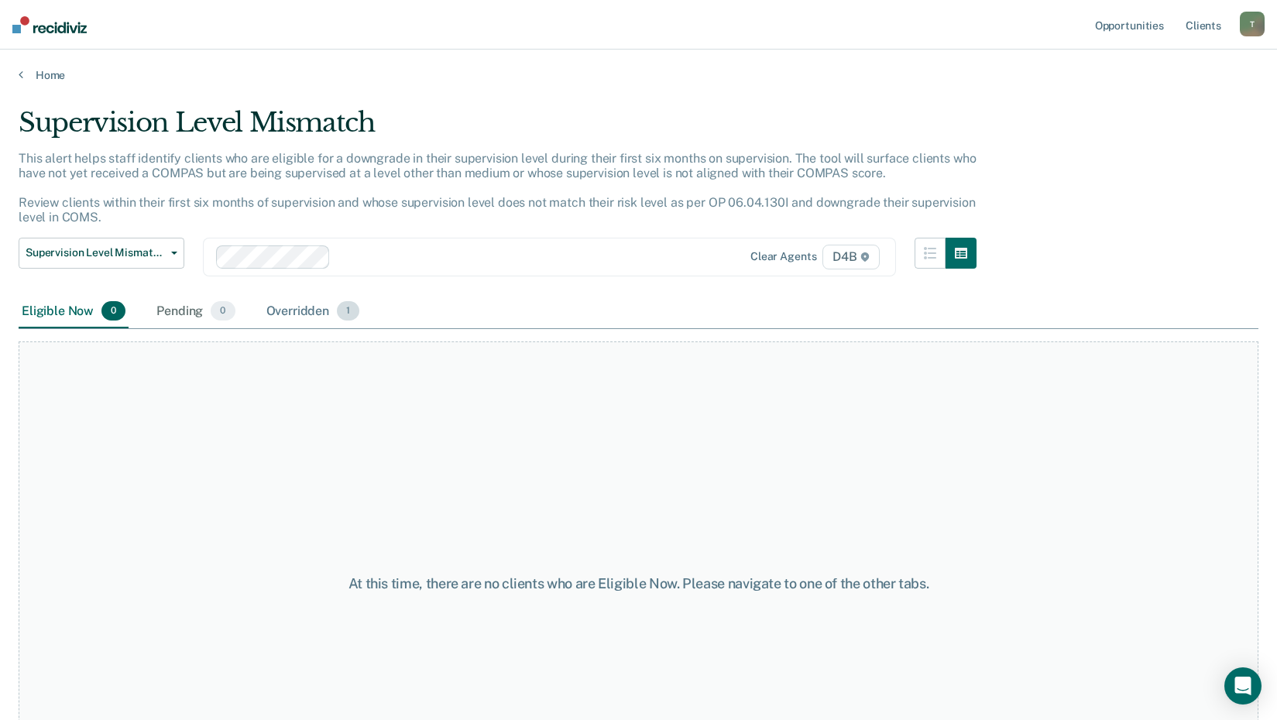
click at [310, 310] on div "Overridden 1" at bounding box center [313, 312] width 100 height 34
